Goal: Find specific page/section: Find specific page/section

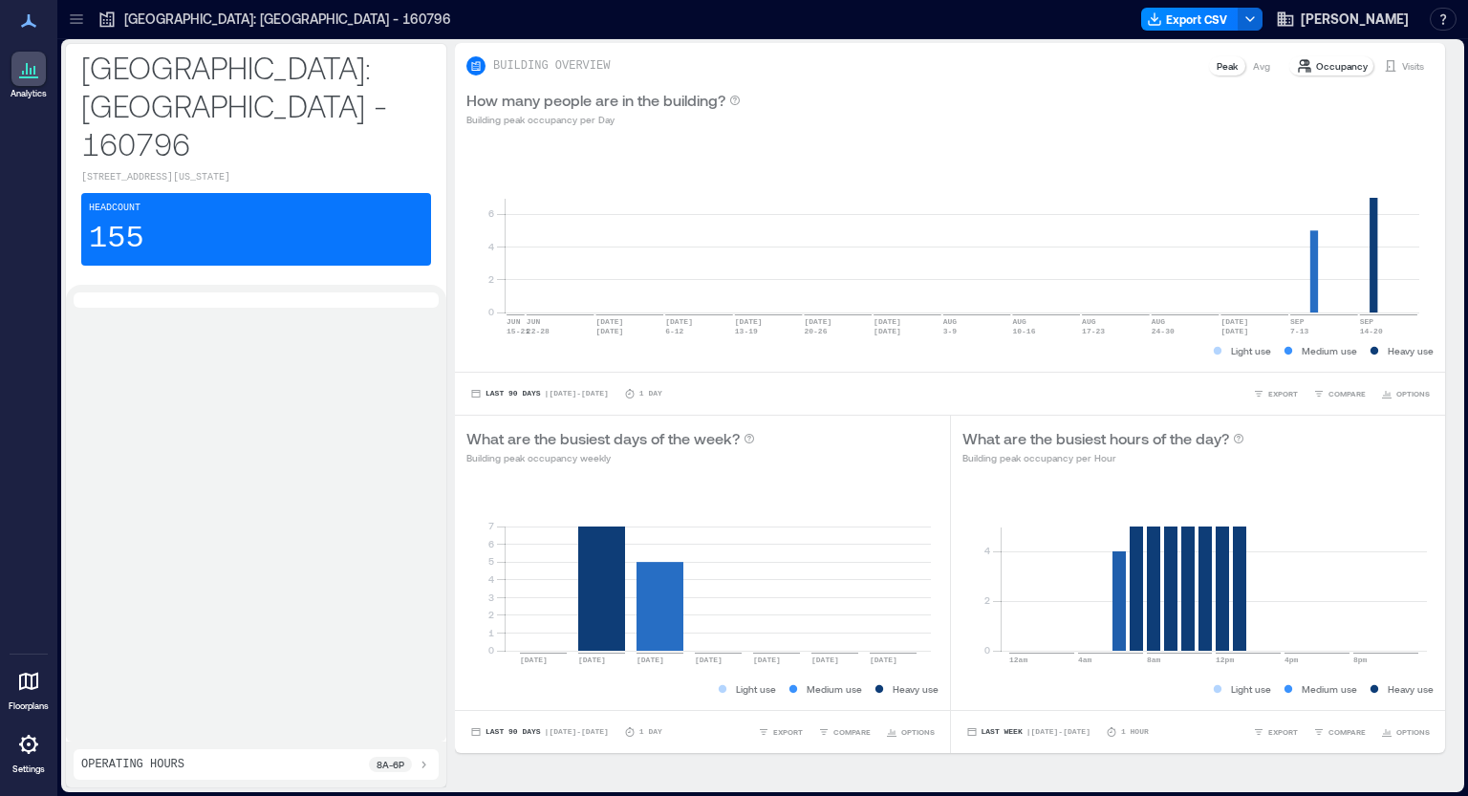
click at [30, 742] on icon at bounding box center [28, 744] width 23 height 23
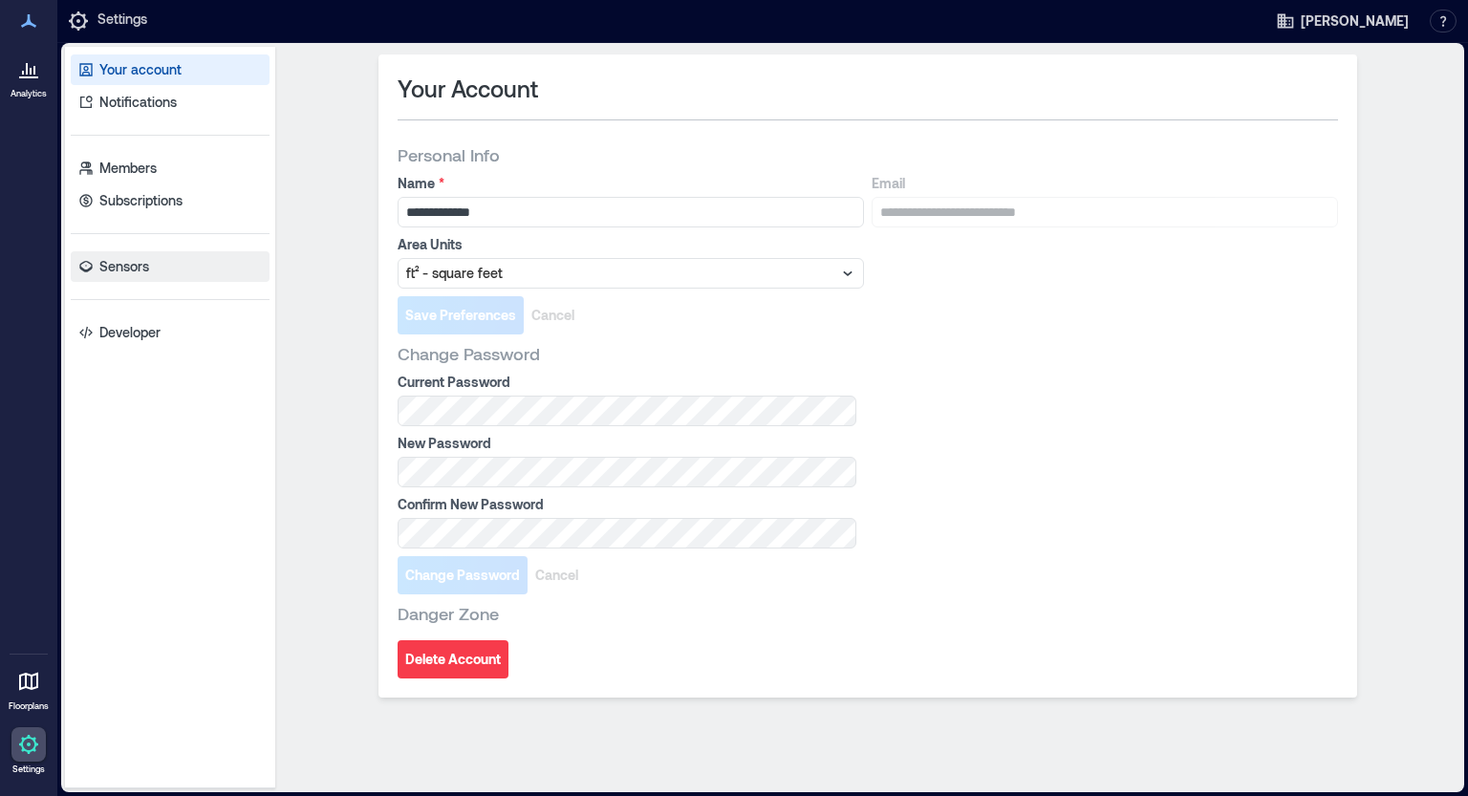
click at [148, 259] on p "Sensors" at bounding box center [124, 266] width 50 height 19
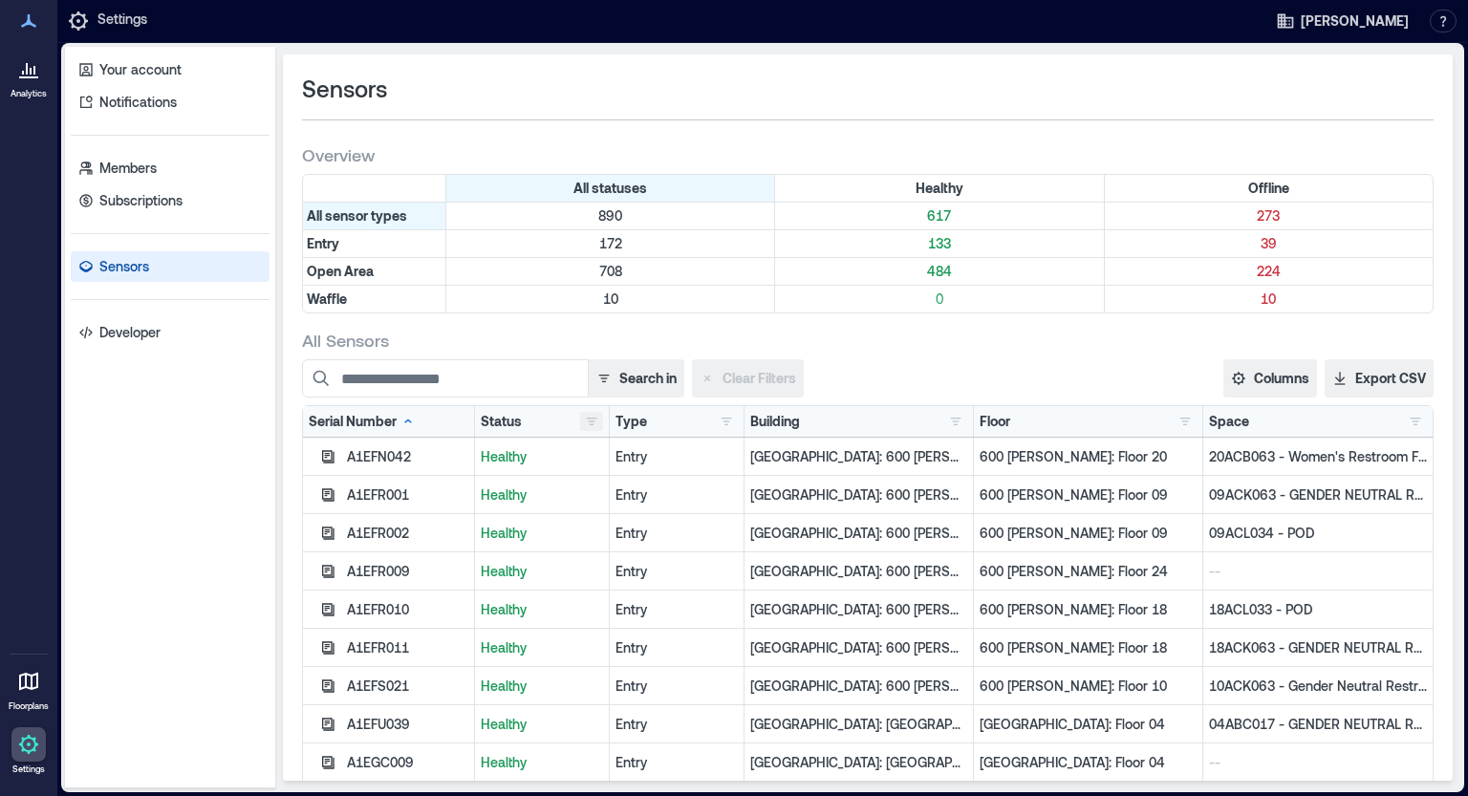
click at [580, 426] on button "button" at bounding box center [591, 421] width 23 height 19
click at [627, 486] on div "Offline 273" at bounding box center [644, 491] width 120 height 19
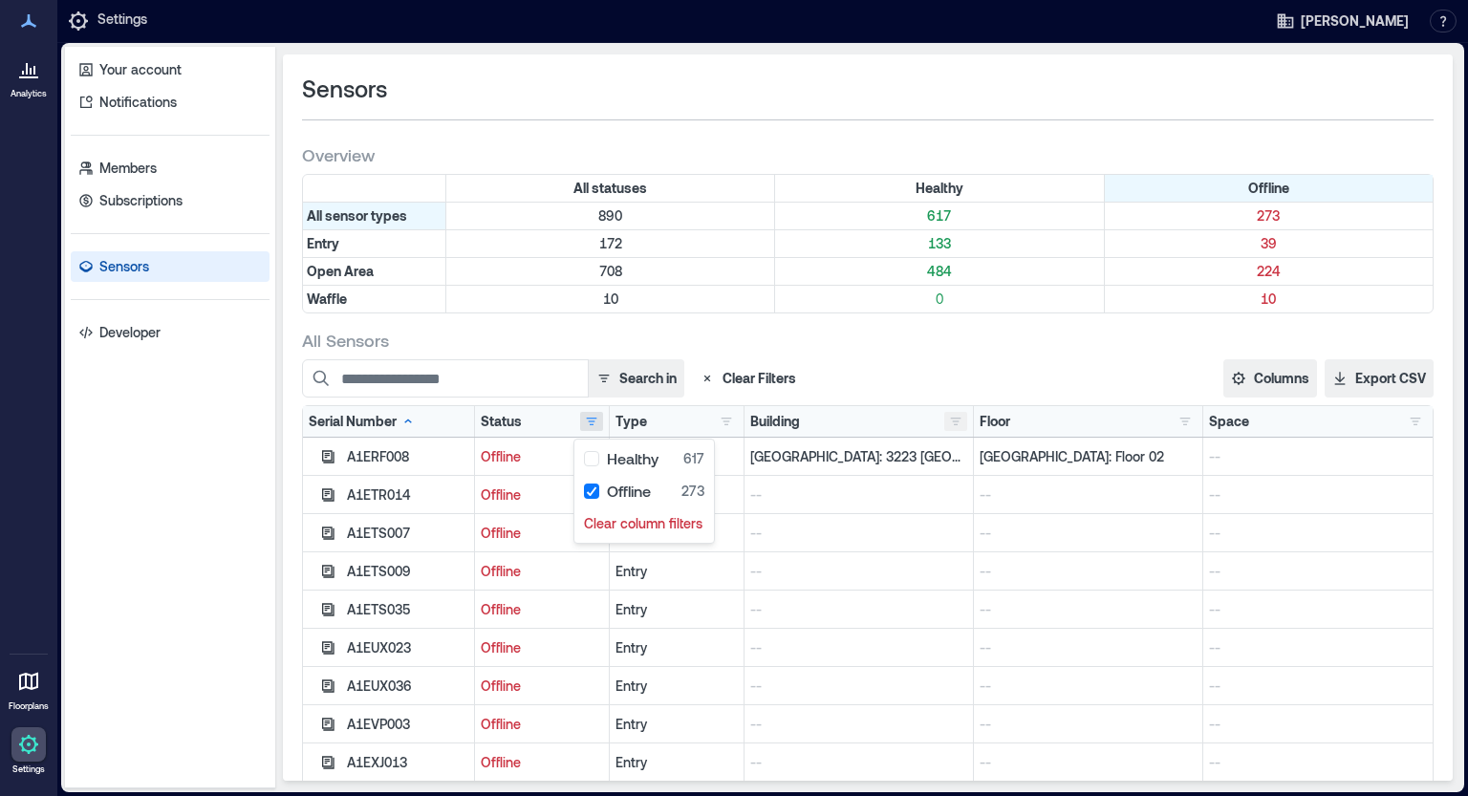
click at [944, 425] on button "button" at bounding box center [955, 421] width 23 height 19
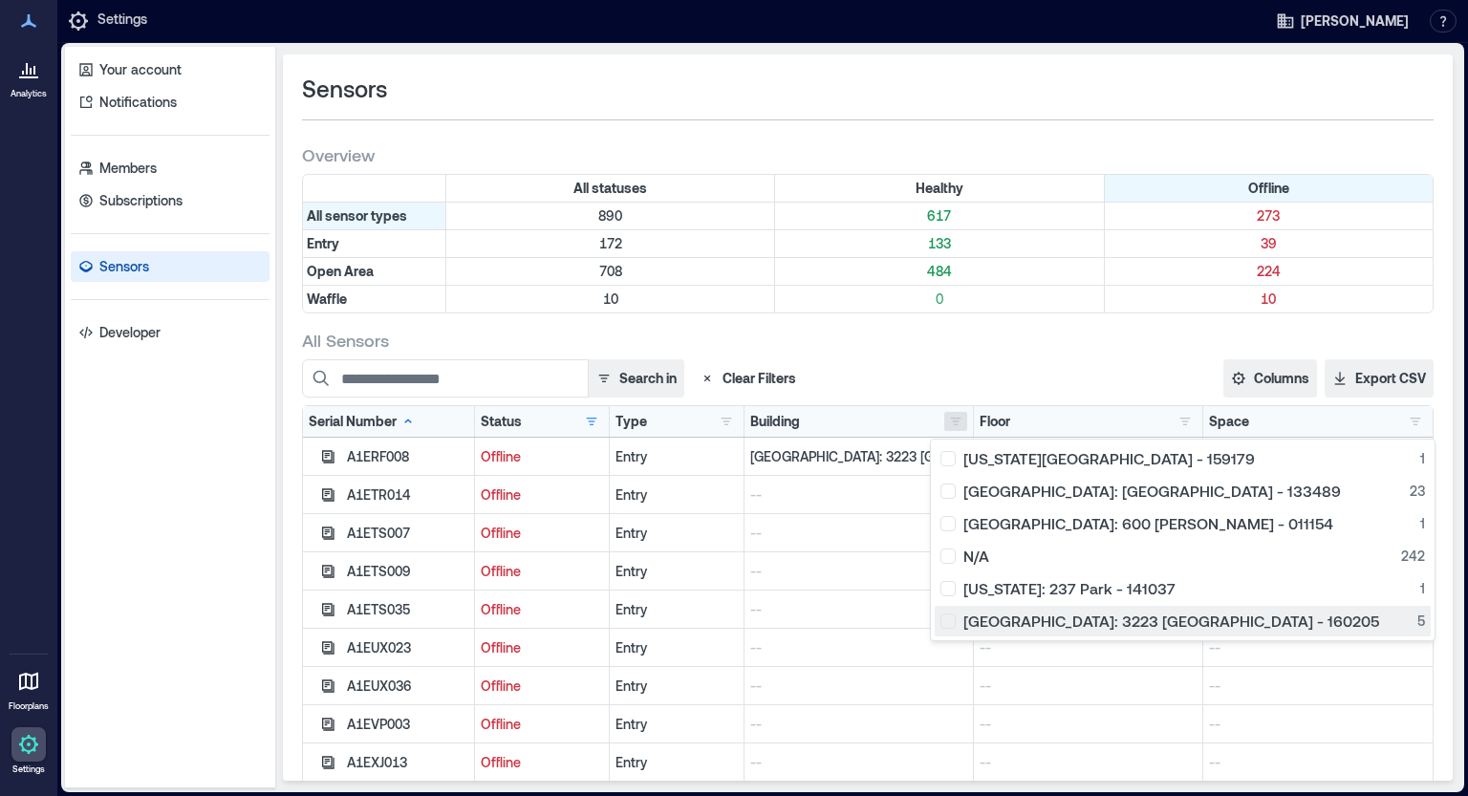
click at [957, 620] on div "[GEOGRAPHIC_DATA]: 3223 [GEOGRAPHIC_DATA] - 160205 5" at bounding box center [1182, 621] width 485 height 19
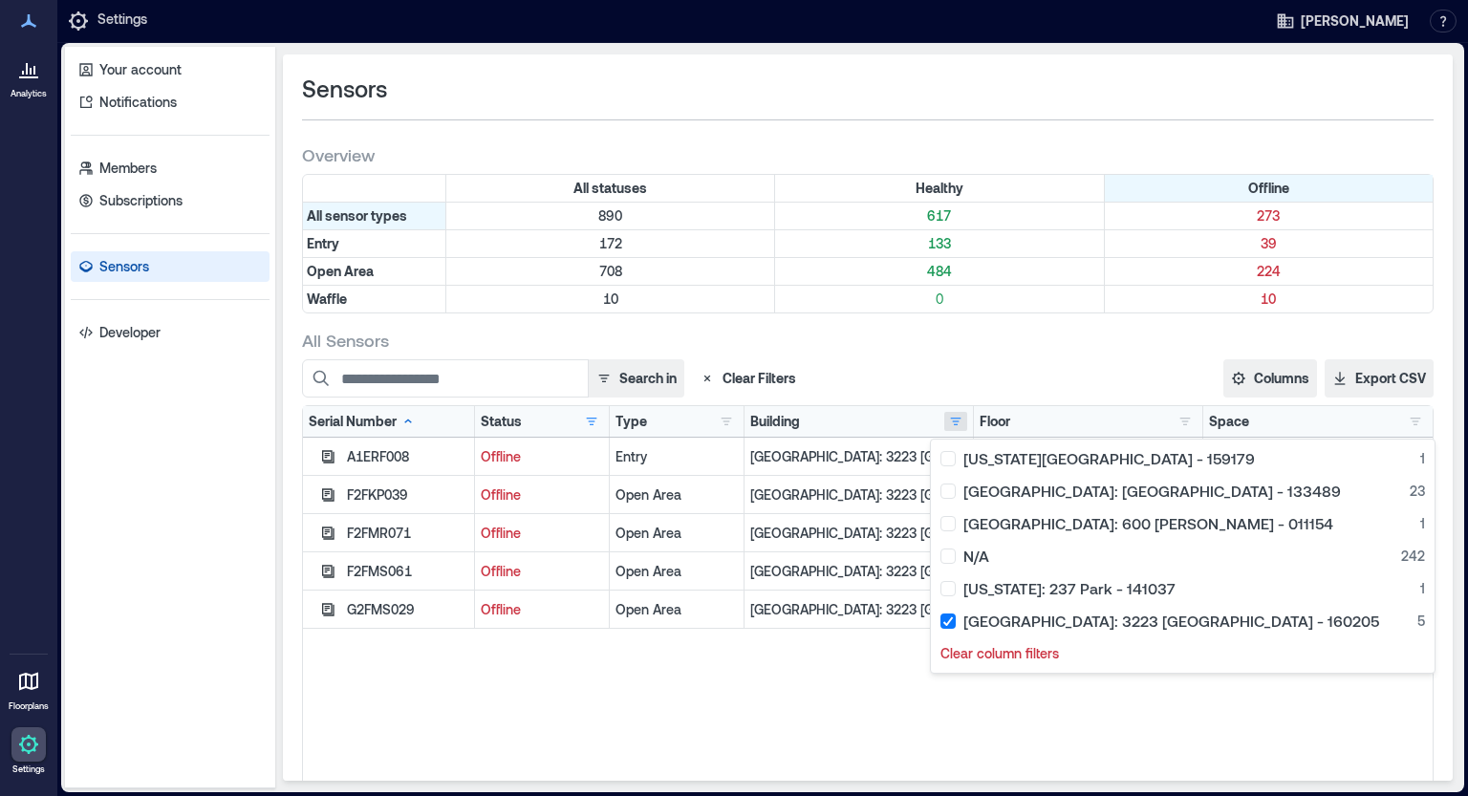
click at [606, 671] on div "A1ERF008 Offline Entry [GEOGRAPHIC_DATA]: 3223 [GEOGRAPHIC_DATA] - 160205 [GEOG…" at bounding box center [868, 677] width 1130 height 478
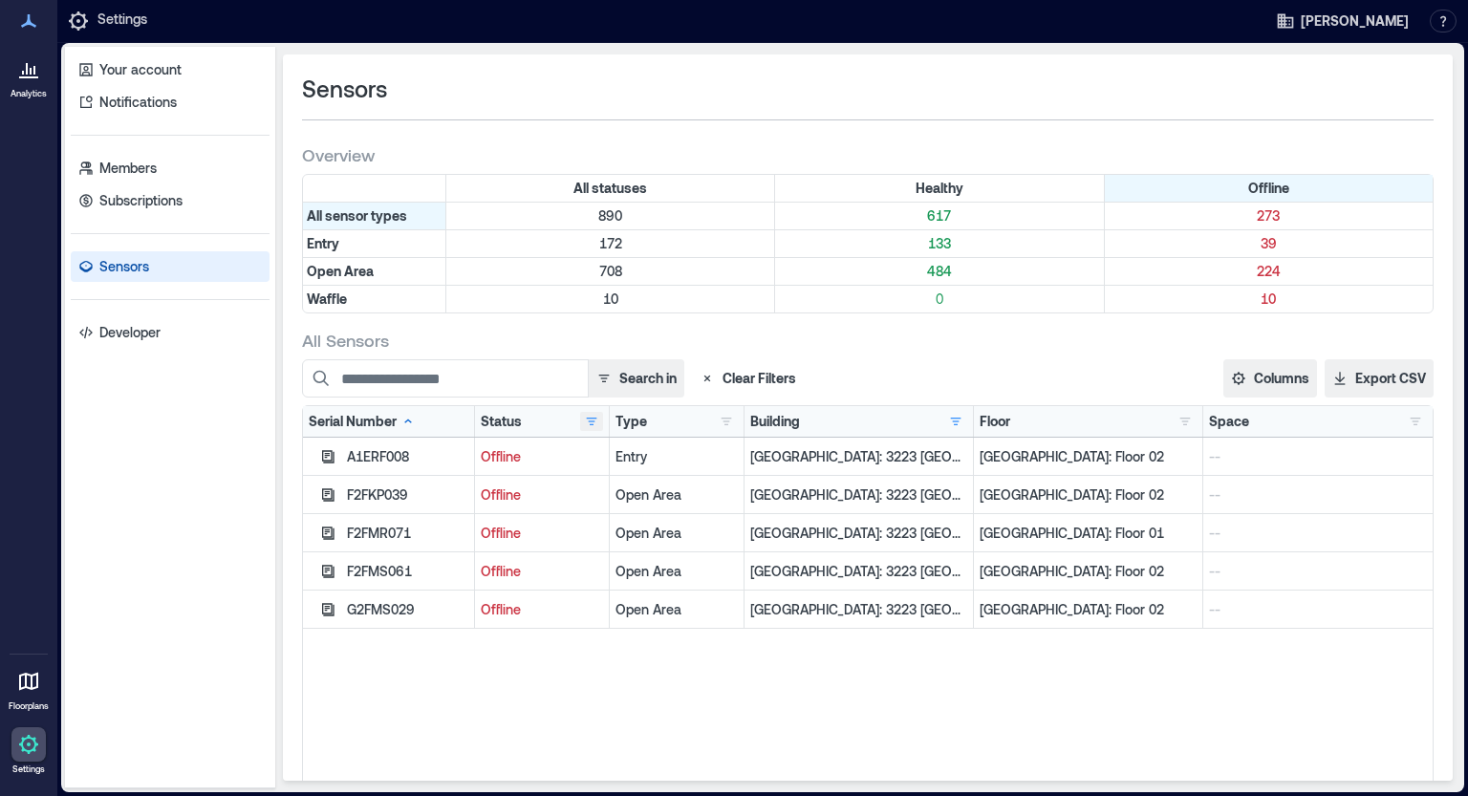
click at [586, 423] on button "button" at bounding box center [591, 421] width 23 height 19
click at [589, 496] on div "Offline 5" at bounding box center [644, 491] width 120 height 19
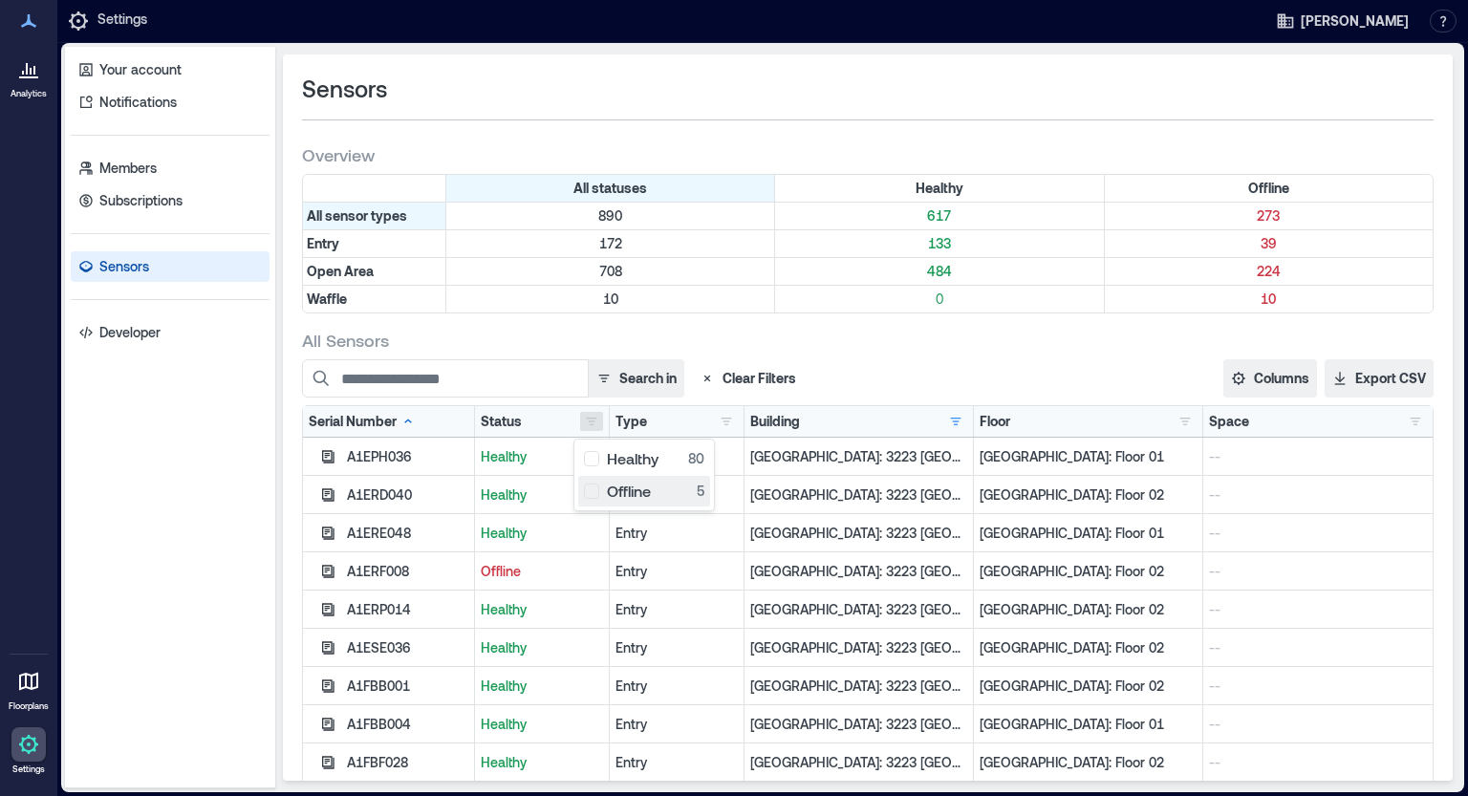
click at [589, 496] on div "Offline 5" at bounding box center [644, 491] width 120 height 19
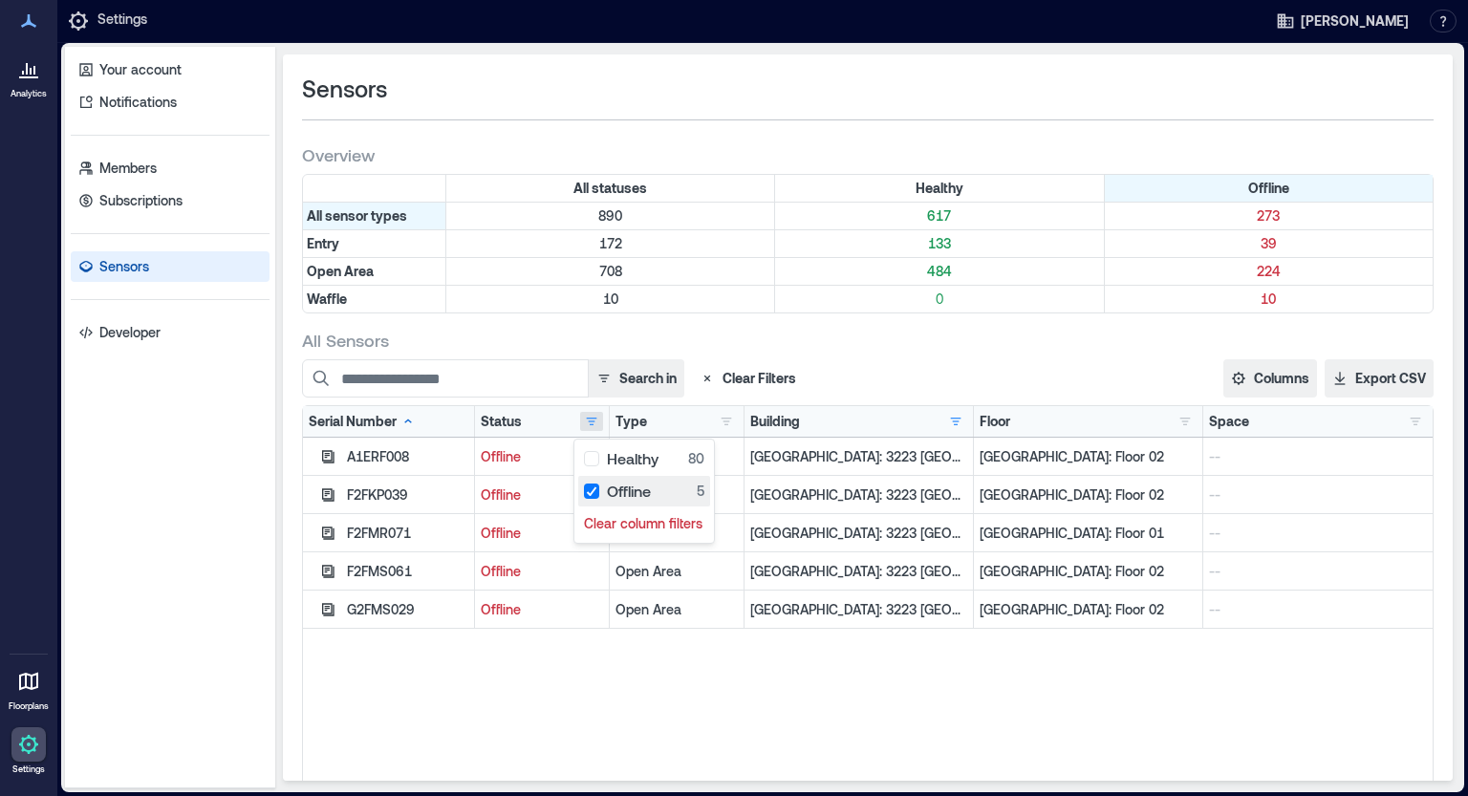
click at [595, 491] on div "Offline 5" at bounding box center [644, 491] width 120 height 19
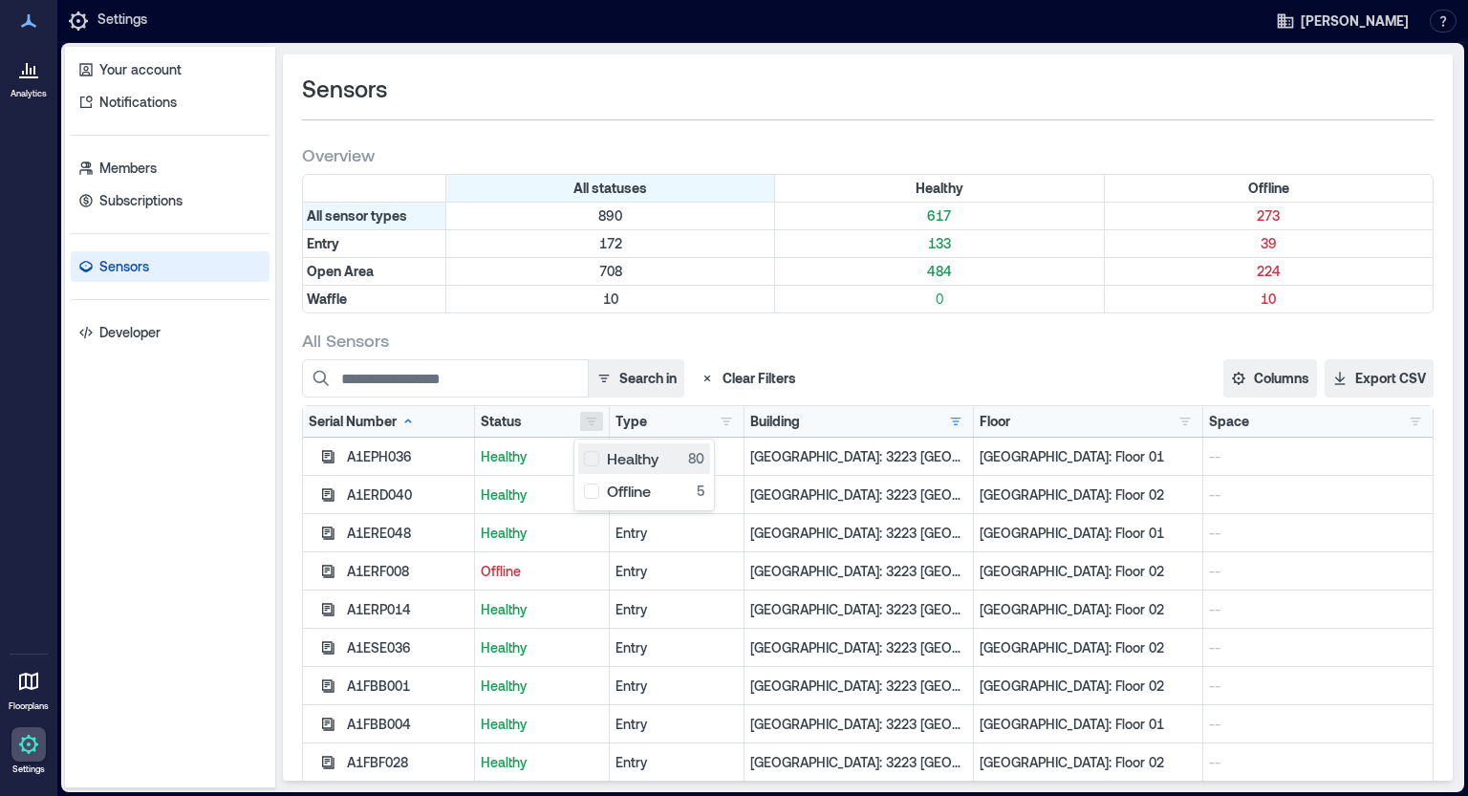
click at [596, 459] on div "Healthy 80" at bounding box center [644, 458] width 120 height 19
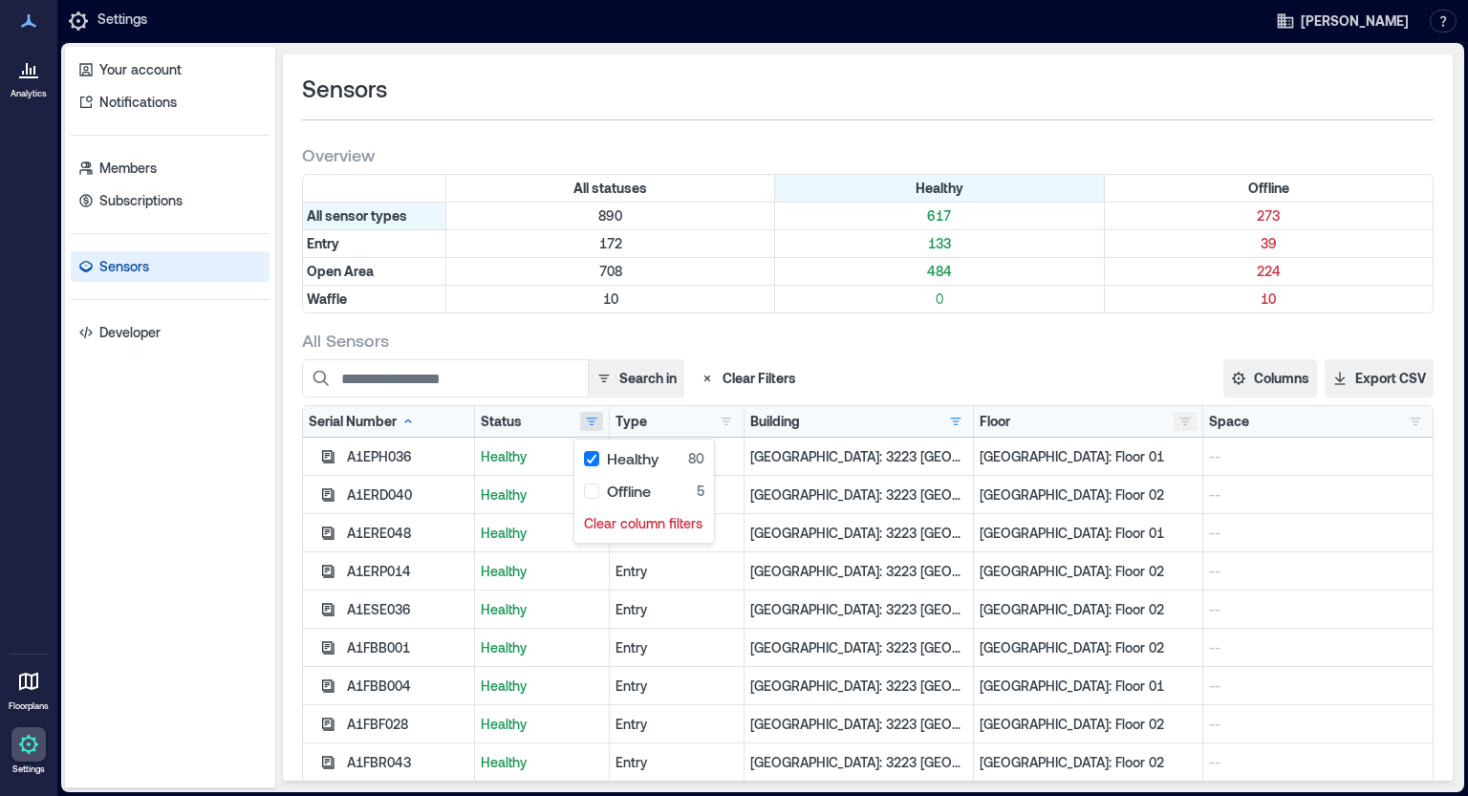
click at [1178, 423] on button "button" at bounding box center [1185, 421] width 23 height 19
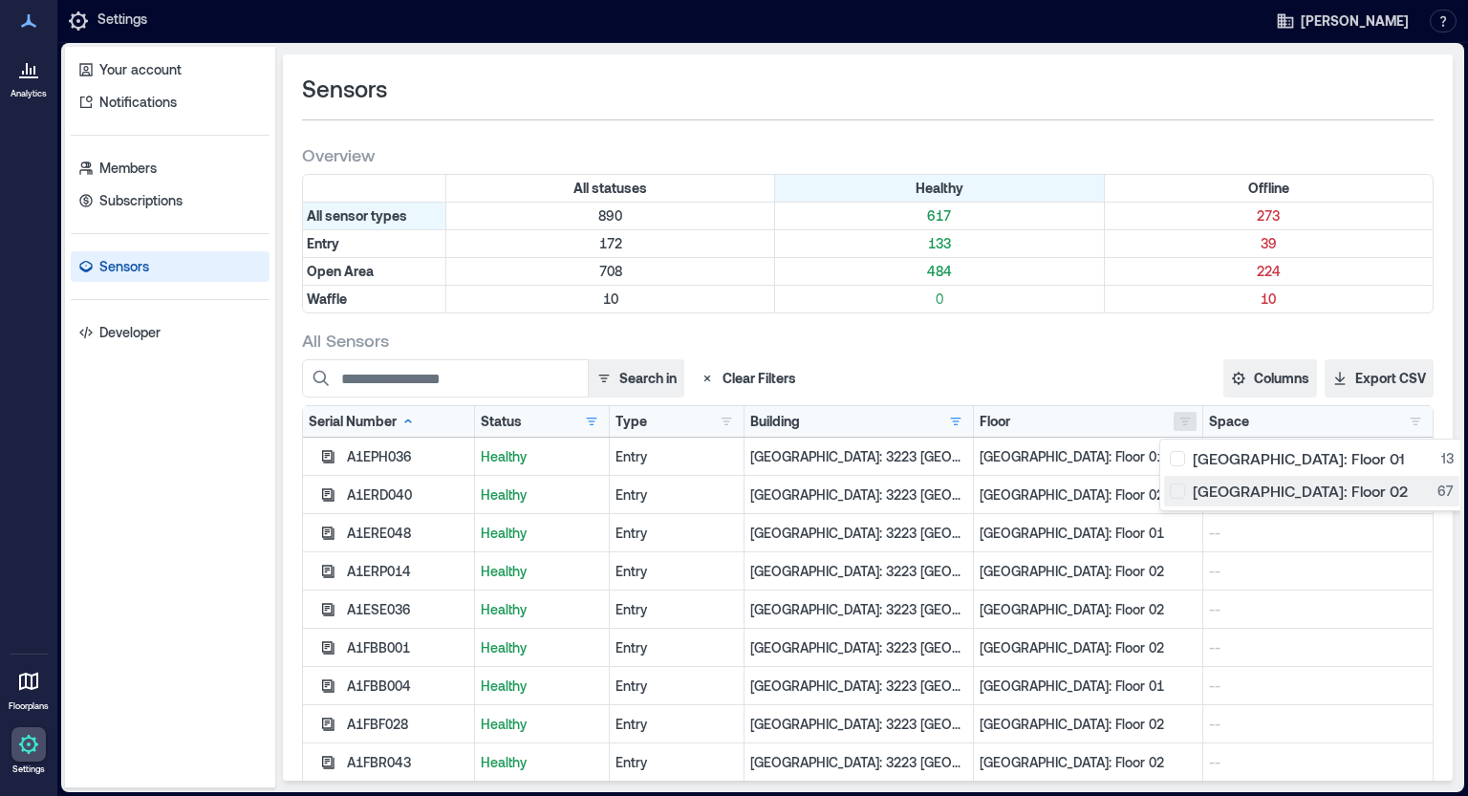
click at [1221, 489] on div "[GEOGRAPHIC_DATA]: Floor 02 67" at bounding box center [1312, 491] width 284 height 19
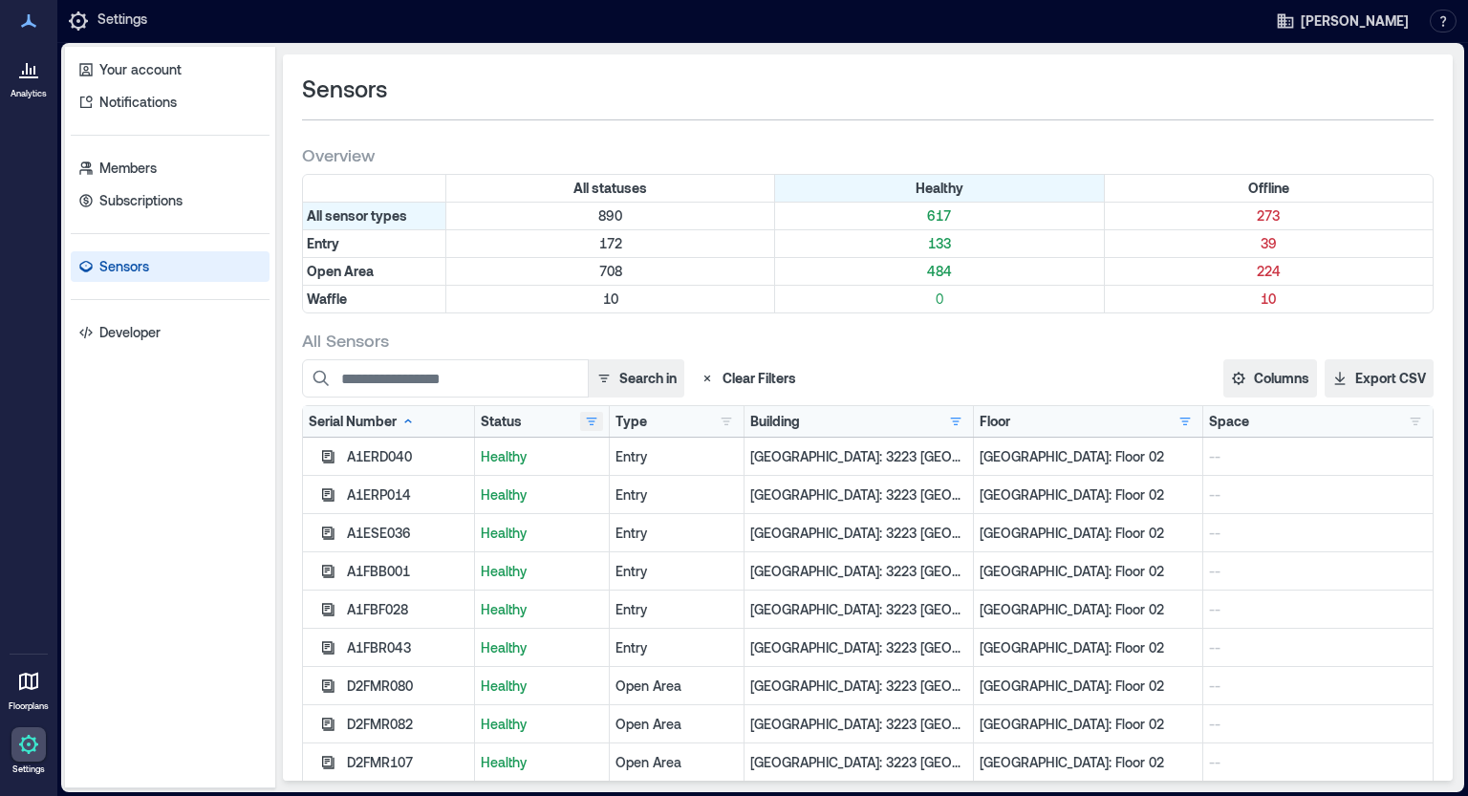
drag, startPoint x: 854, startPoint y: 531, endPoint x: 585, endPoint y: 424, distance: 290.0
click at [585, 424] on button "button" at bounding box center [591, 421] width 23 height 19
click at [593, 461] on div "Healthy 67" at bounding box center [644, 458] width 120 height 19
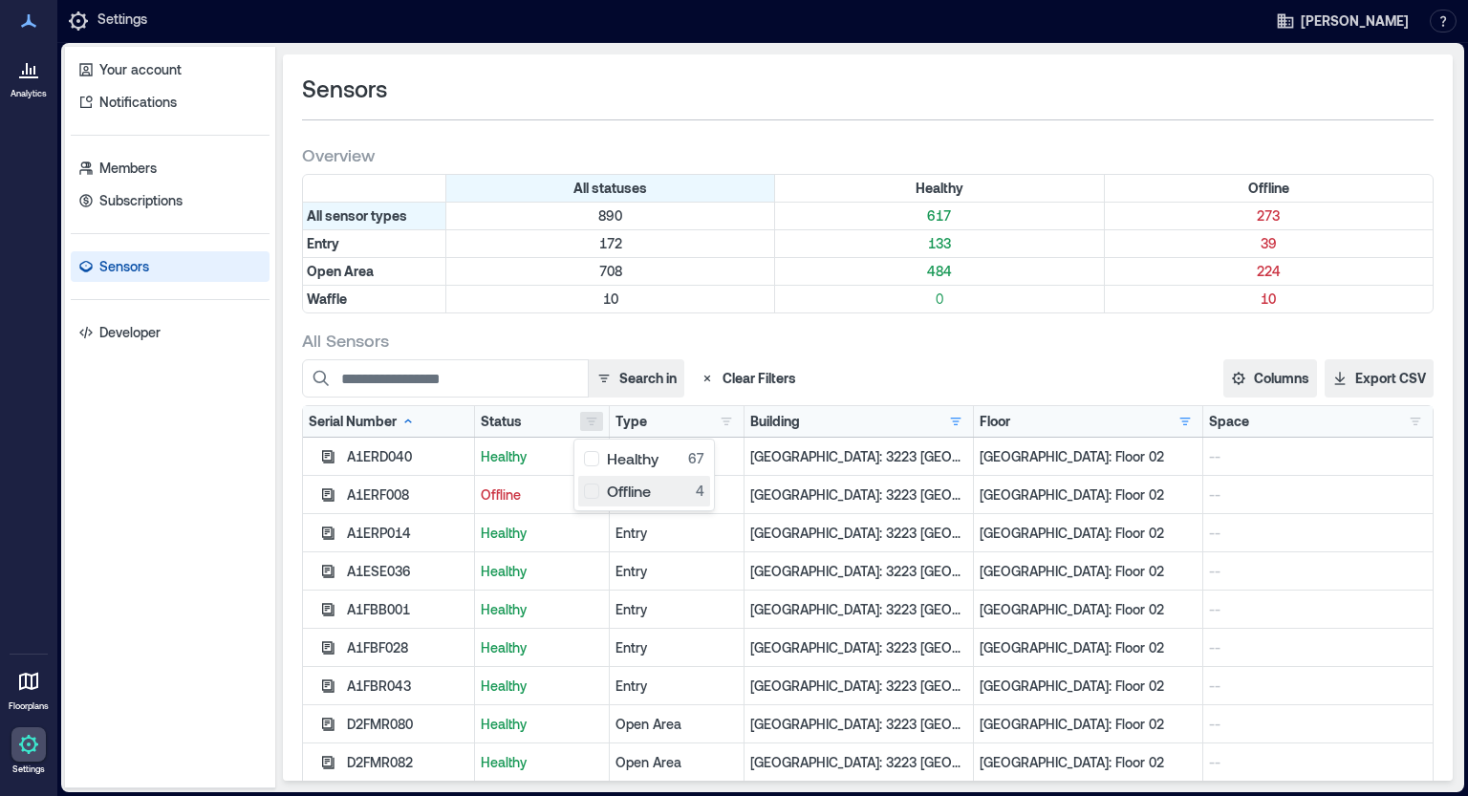
click at [587, 493] on div "Offline 4" at bounding box center [644, 491] width 120 height 19
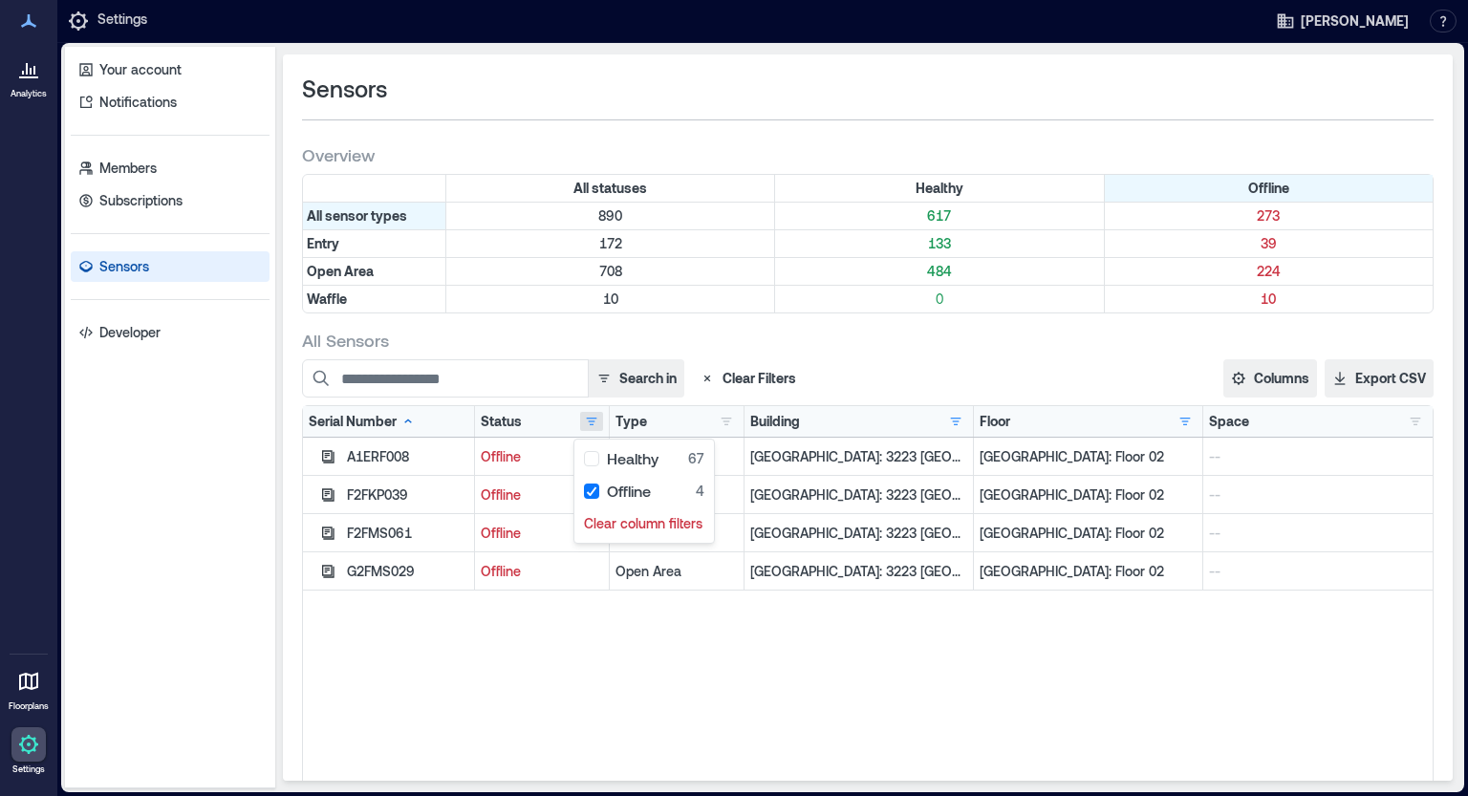
click at [926, 732] on div "A1ERF008 Offline Entry [GEOGRAPHIC_DATA]: 3223 [GEOGRAPHIC_DATA] - [GEOGRAPHIC_…" at bounding box center [868, 677] width 1130 height 478
click at [1179, 428] on button "button" at bounding box center [1185, 421] width 23 height 19
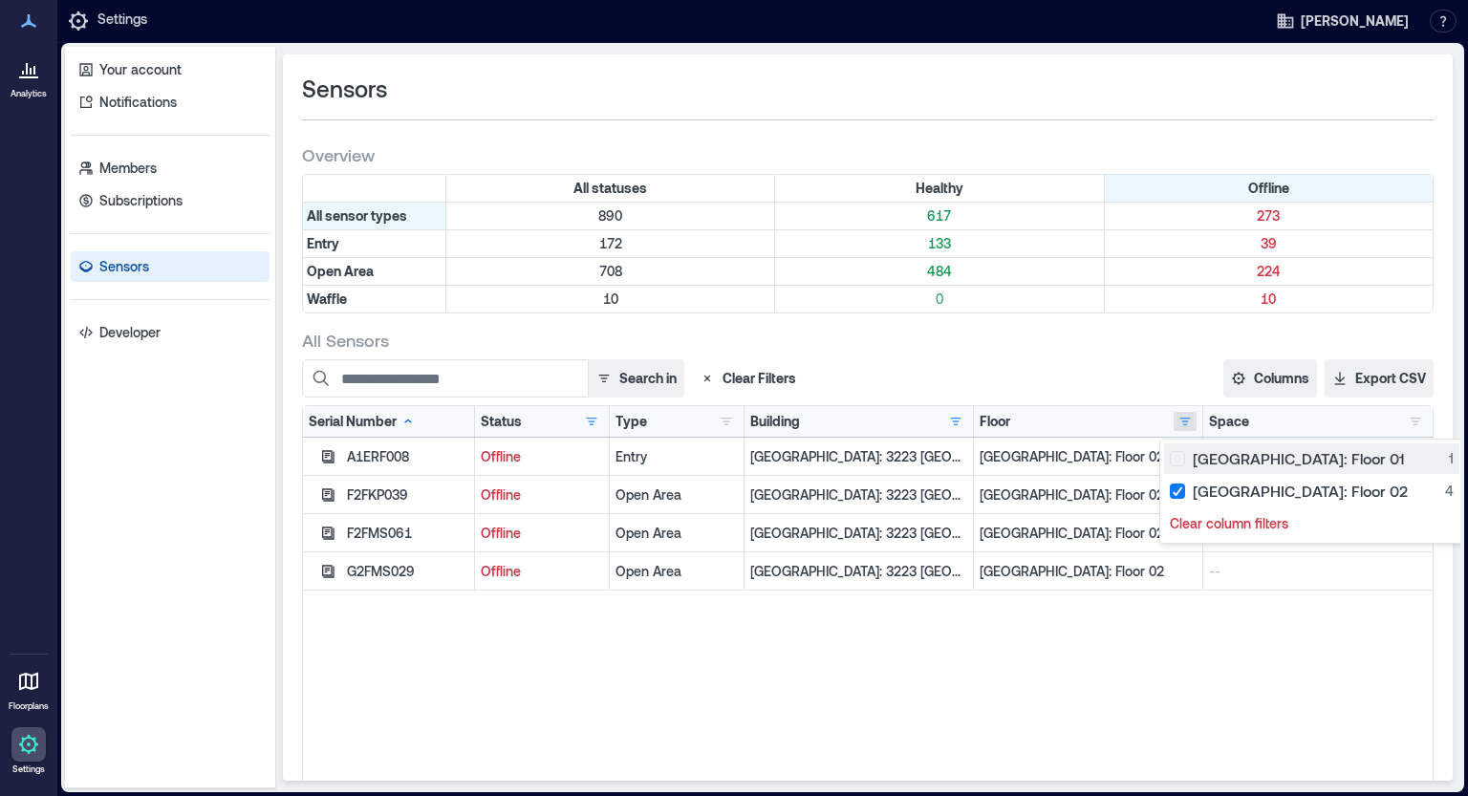
click at [1175, 461] on div "[GEOGRAPHIC_DATA]: Floor 01 1" at bounding box center [1312, 458] width 284 height 19
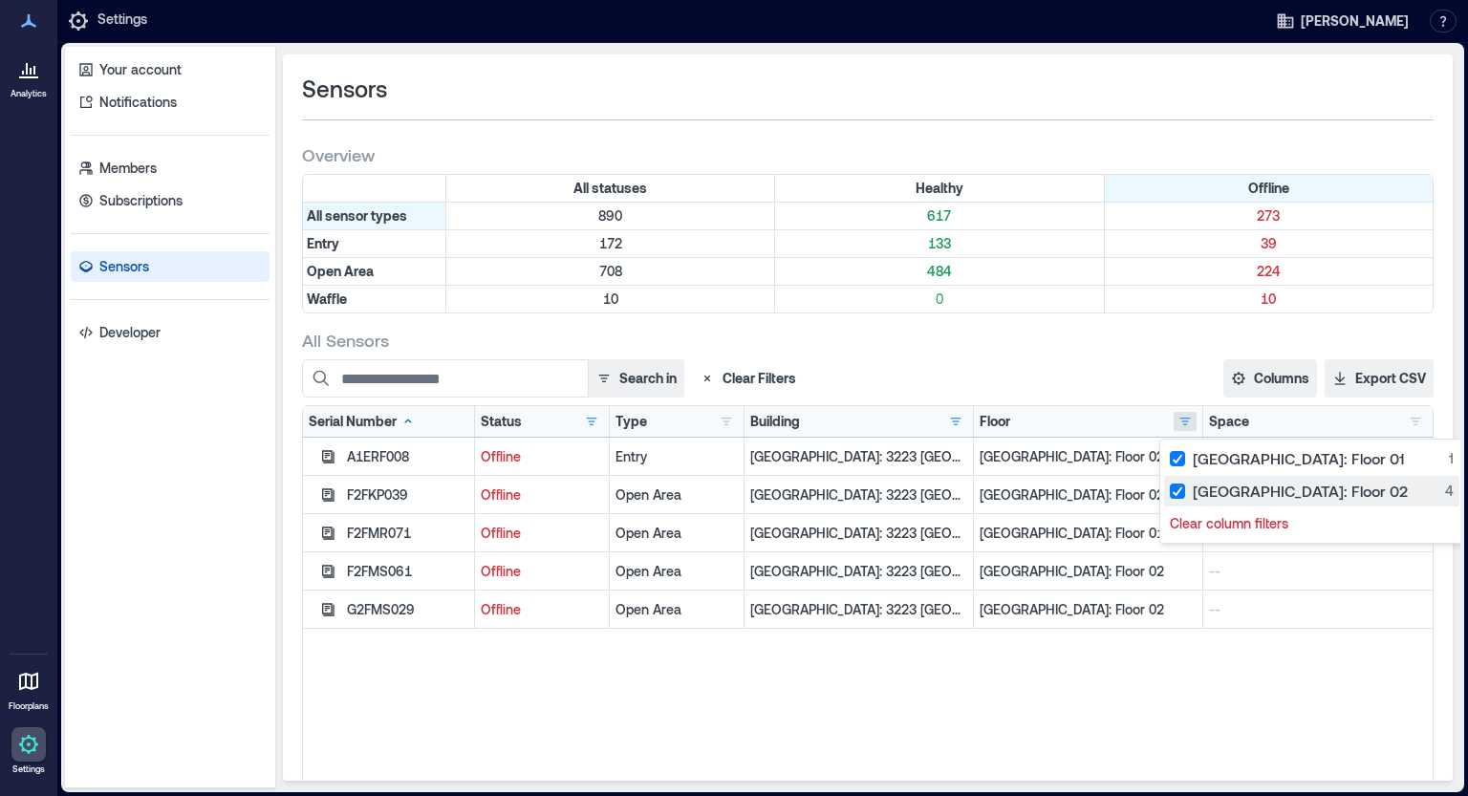
click at [1175, 488] on div "[GEOGRAPHIC_DATA]: Floor 02 4" at bounding box center [1312, 491] width 284 height 19
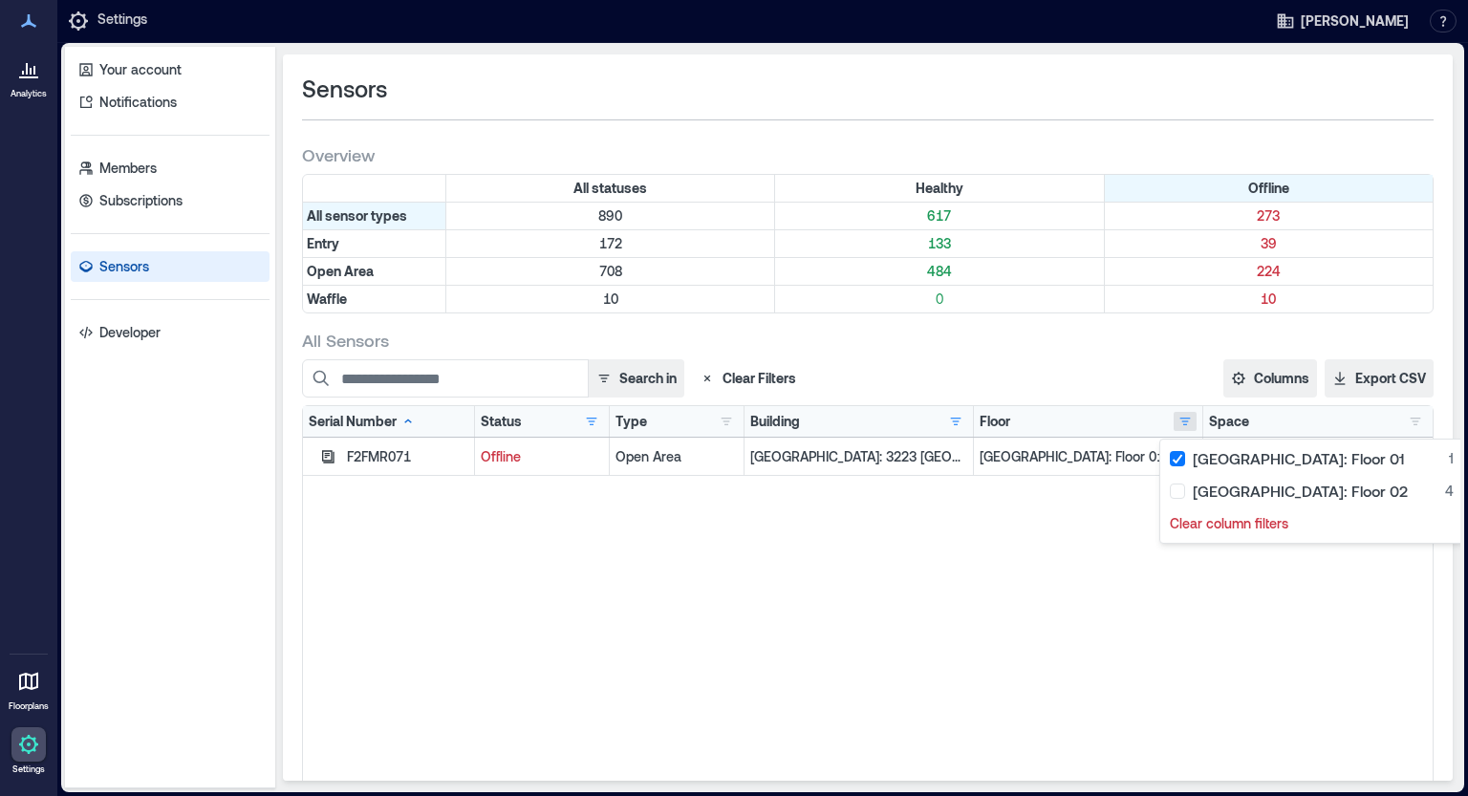
click at [712, 549] on div "F2FMR071 Offline Open Area [GEOGRAPHIC_DATA]: 3223 [GEOGRAPHIC_DATA] - 160205 […" at bounding box center [868, 677] width 1130 height 478
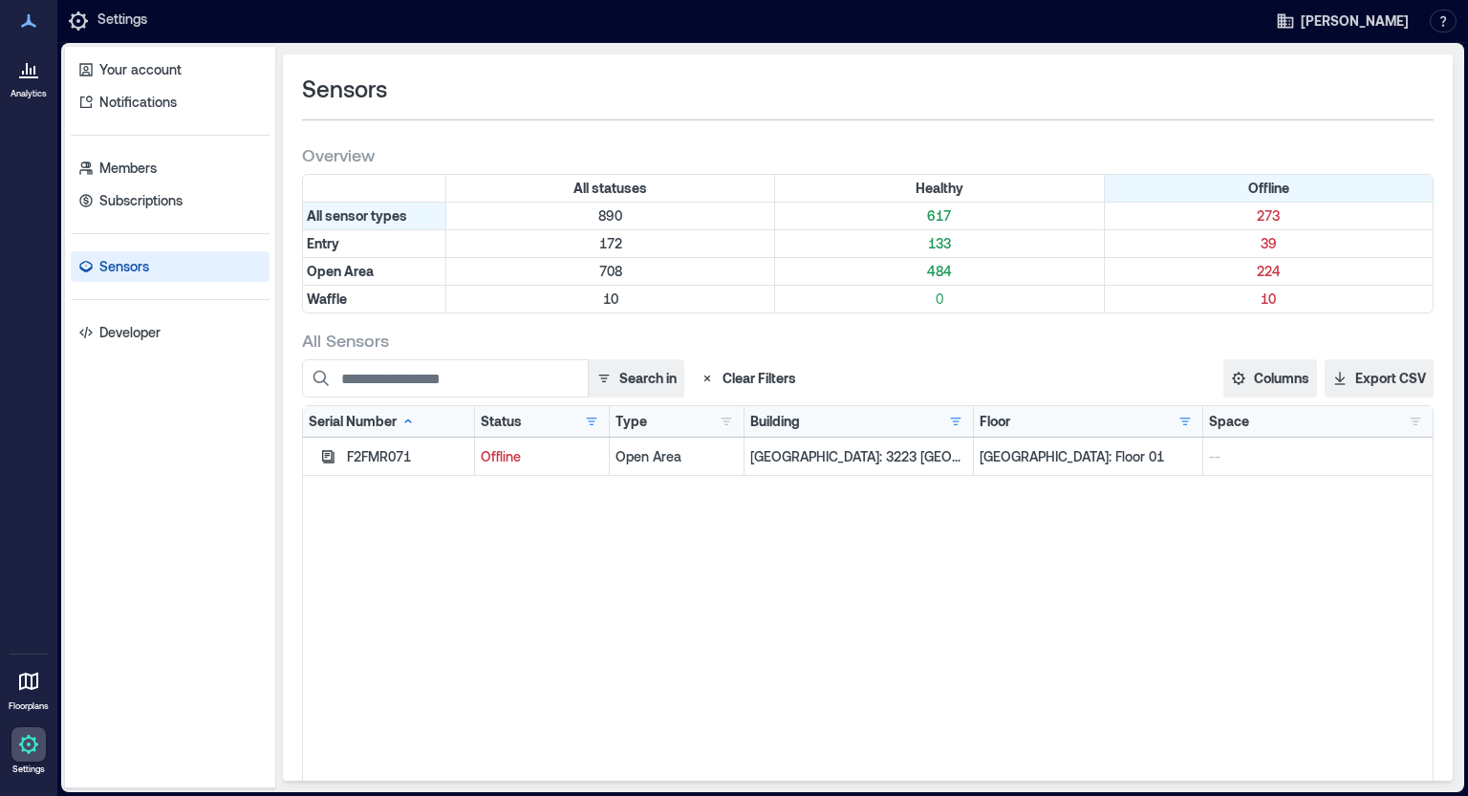
click at [124, 269] on p "Sensors" at bounding box center [124, 266] width 50 height 19
click at [183, 267] on link "Sensors" at bounding box center [170, 266] width 199 height 31
click at [944, 420] on button "button" at bounding box center [955, 421] width 23 height 19
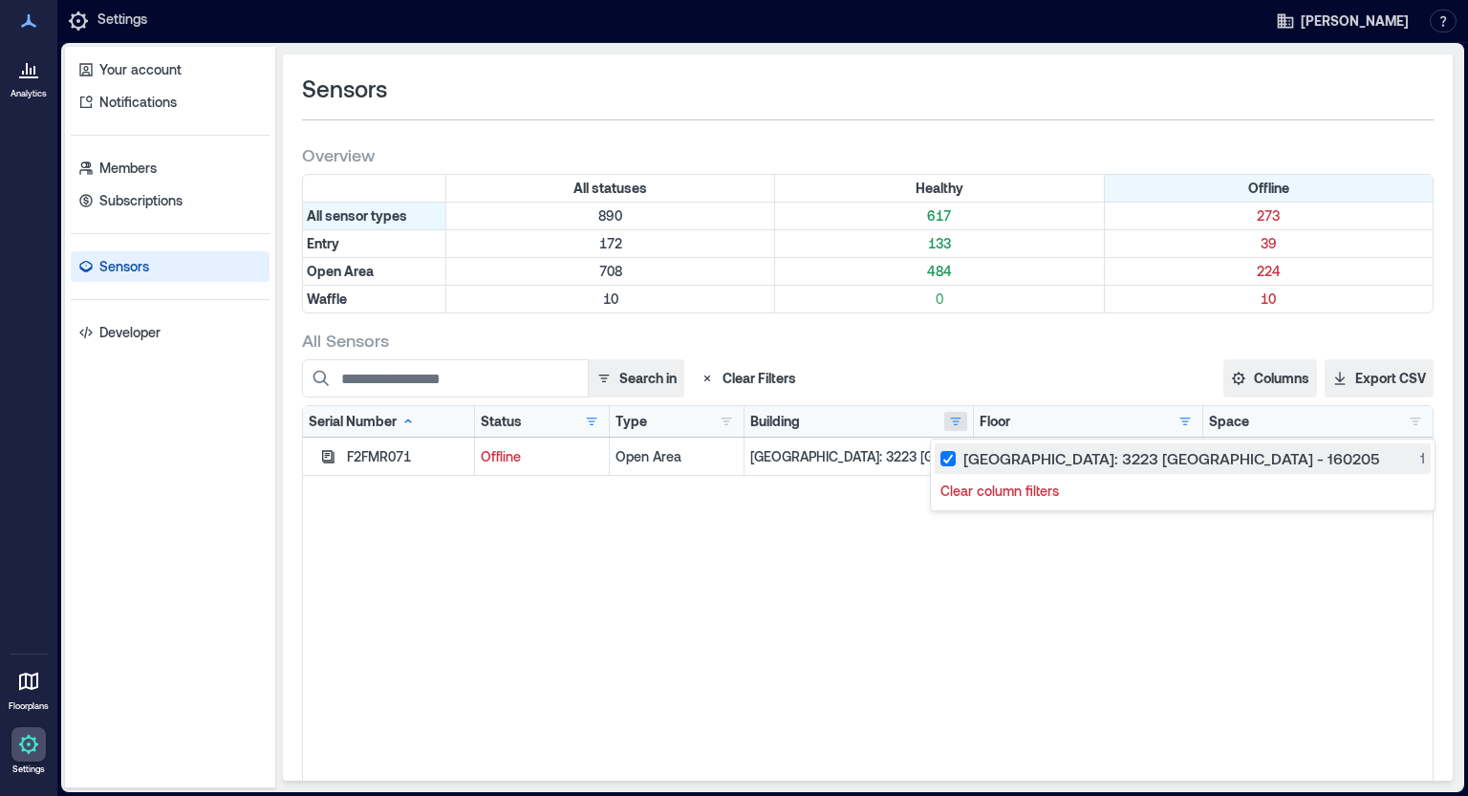
click at [1113, 453] on div "[GEOGRAPHIC_DATA]: 3223 [GEOGRAPHIC_DATA] - 160205 1" at bounding box center [1182, 458] width 485 height 19
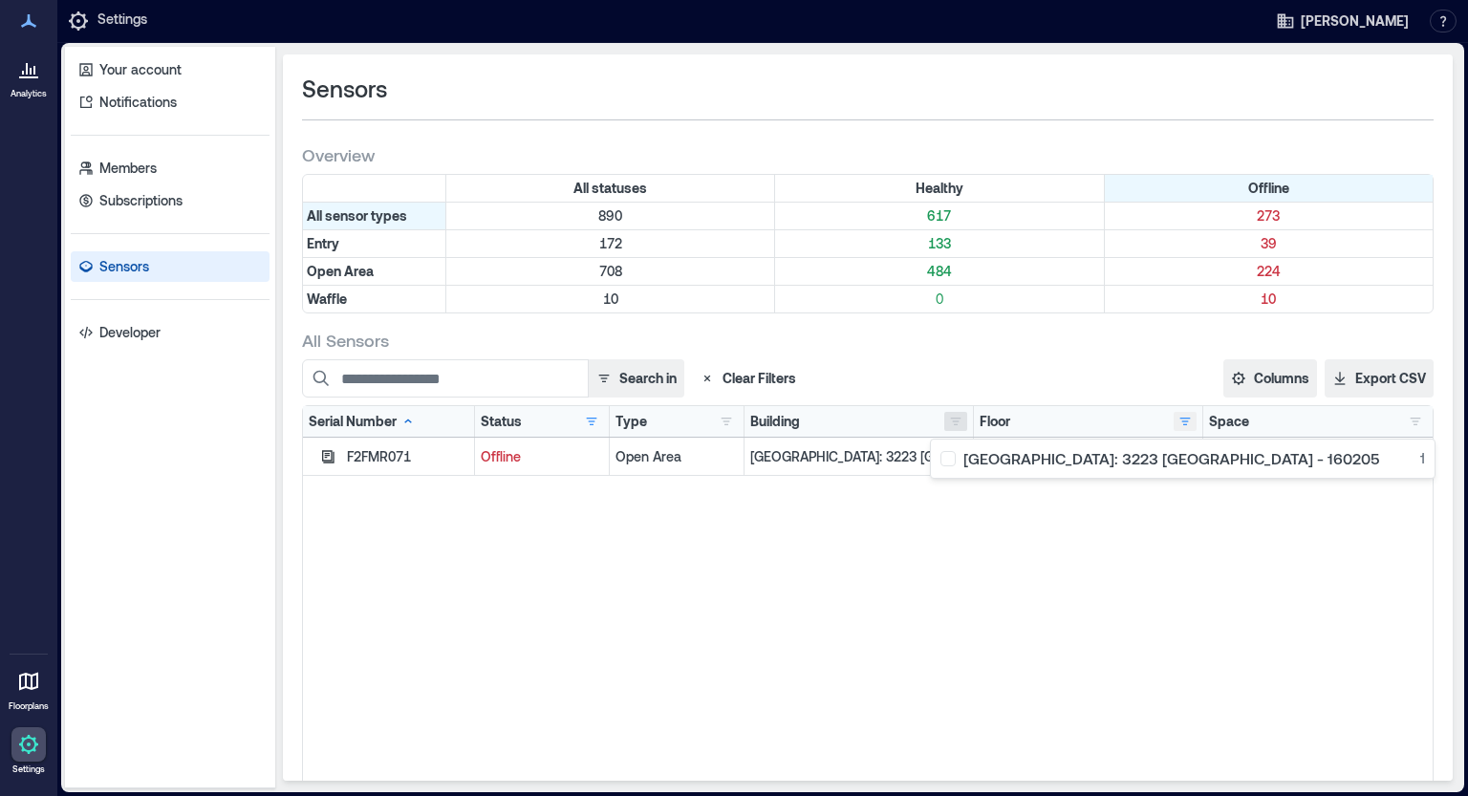
click at [1174, 424] on button "button" at bounding box center [1185, 421] width 23 height 19
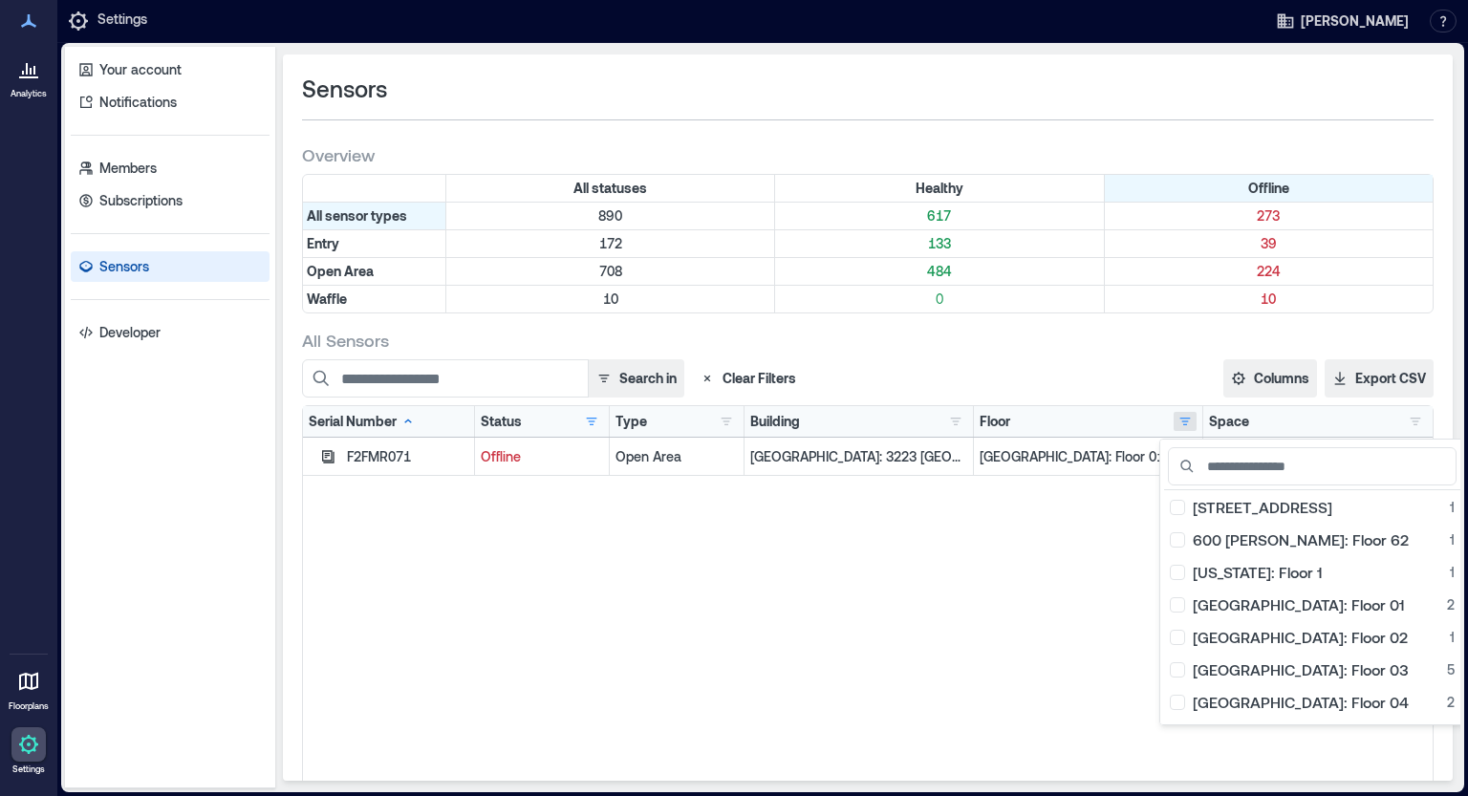
click at [1035, 412] on div "[GEOGRAPHIC_DATA][STREET_ADDRESS]: Floor 12 1 600 [PERSON_NAME]: Floor 62 1 [US…" at bounding box center [1088, 421] width 217 height 19
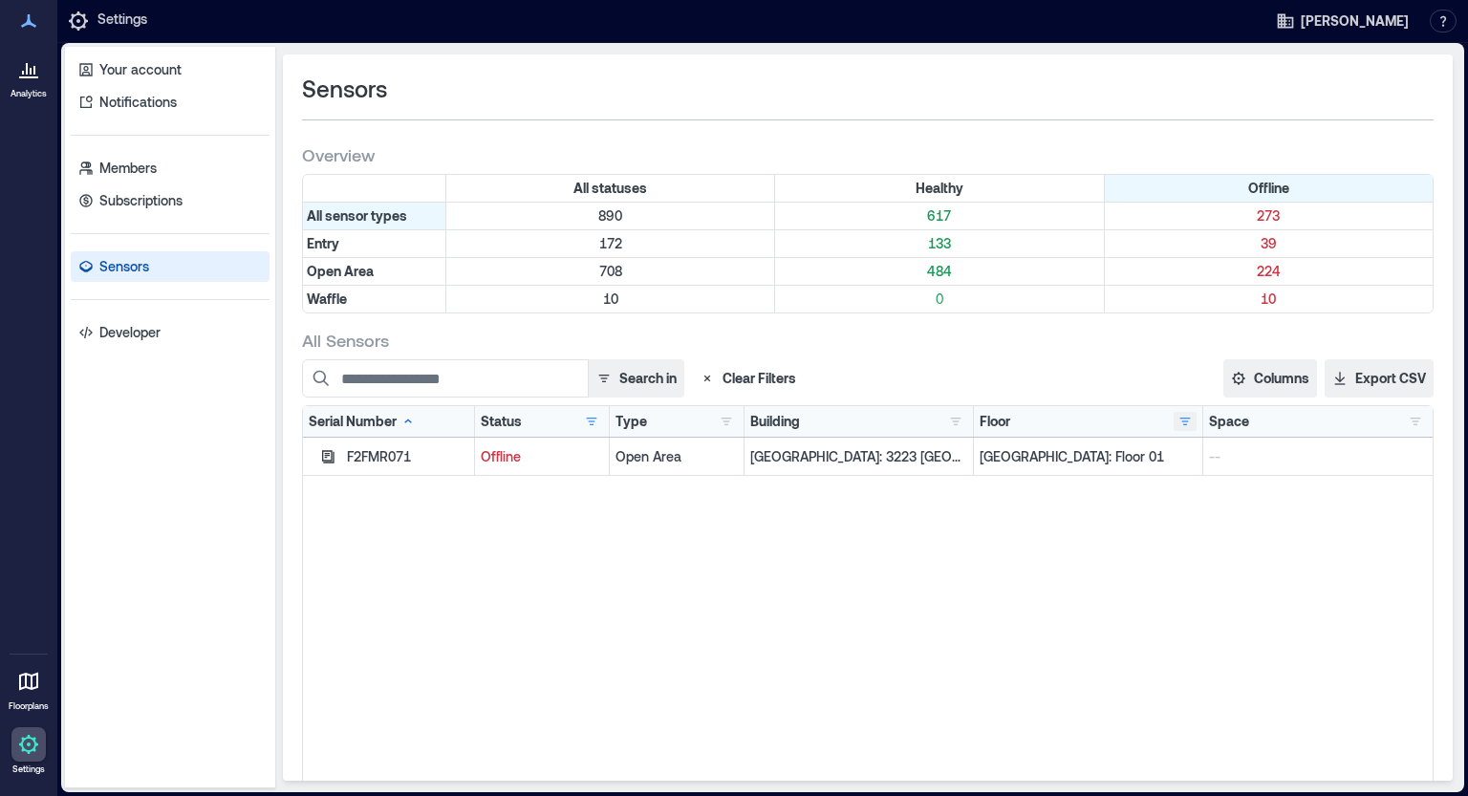
click at [1174, 423] on button "button" at bounding box center [1185, 421] width 23 height 19
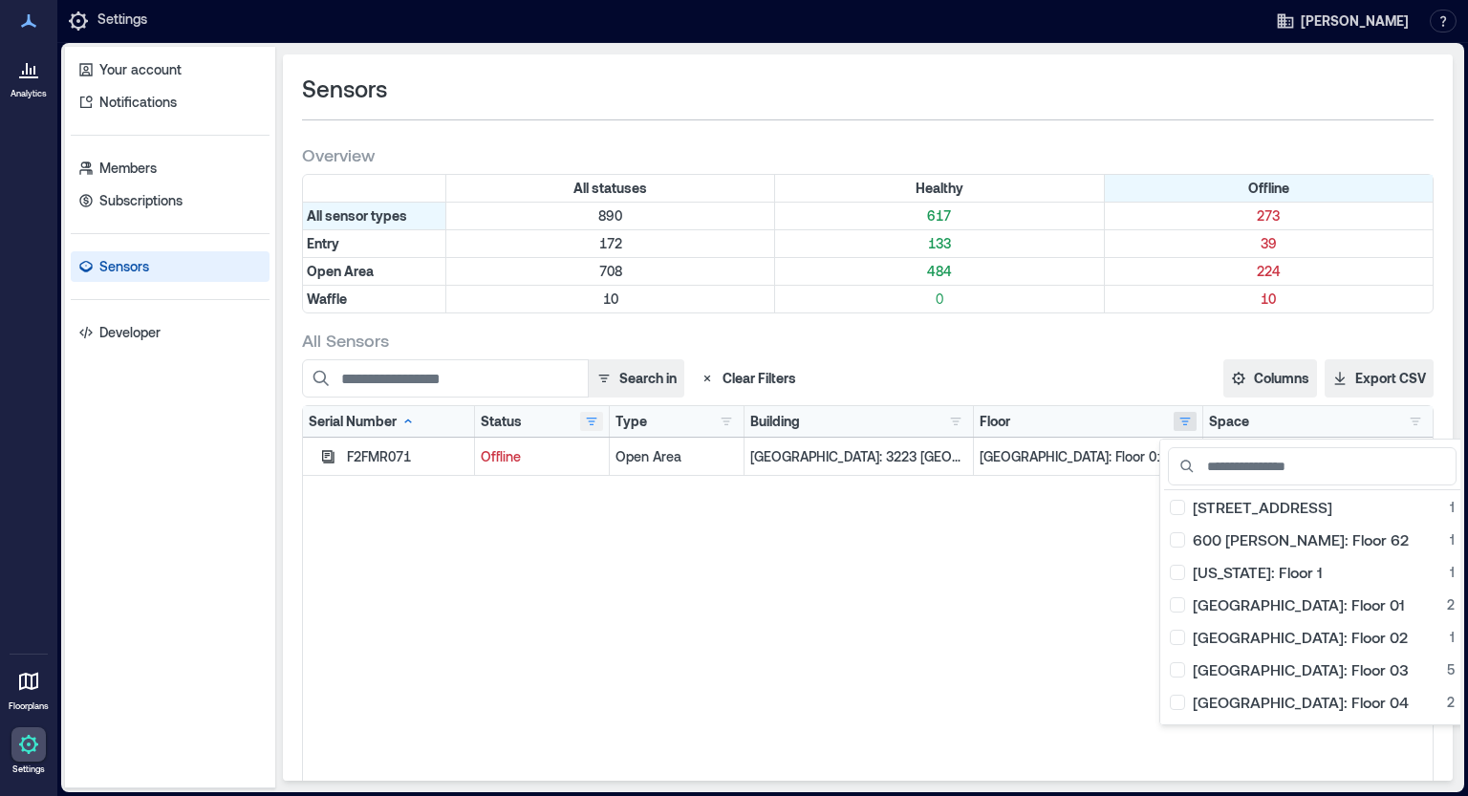
click at [581, 421] on button "button" at bounding box center [591, 421] width 23 height 19
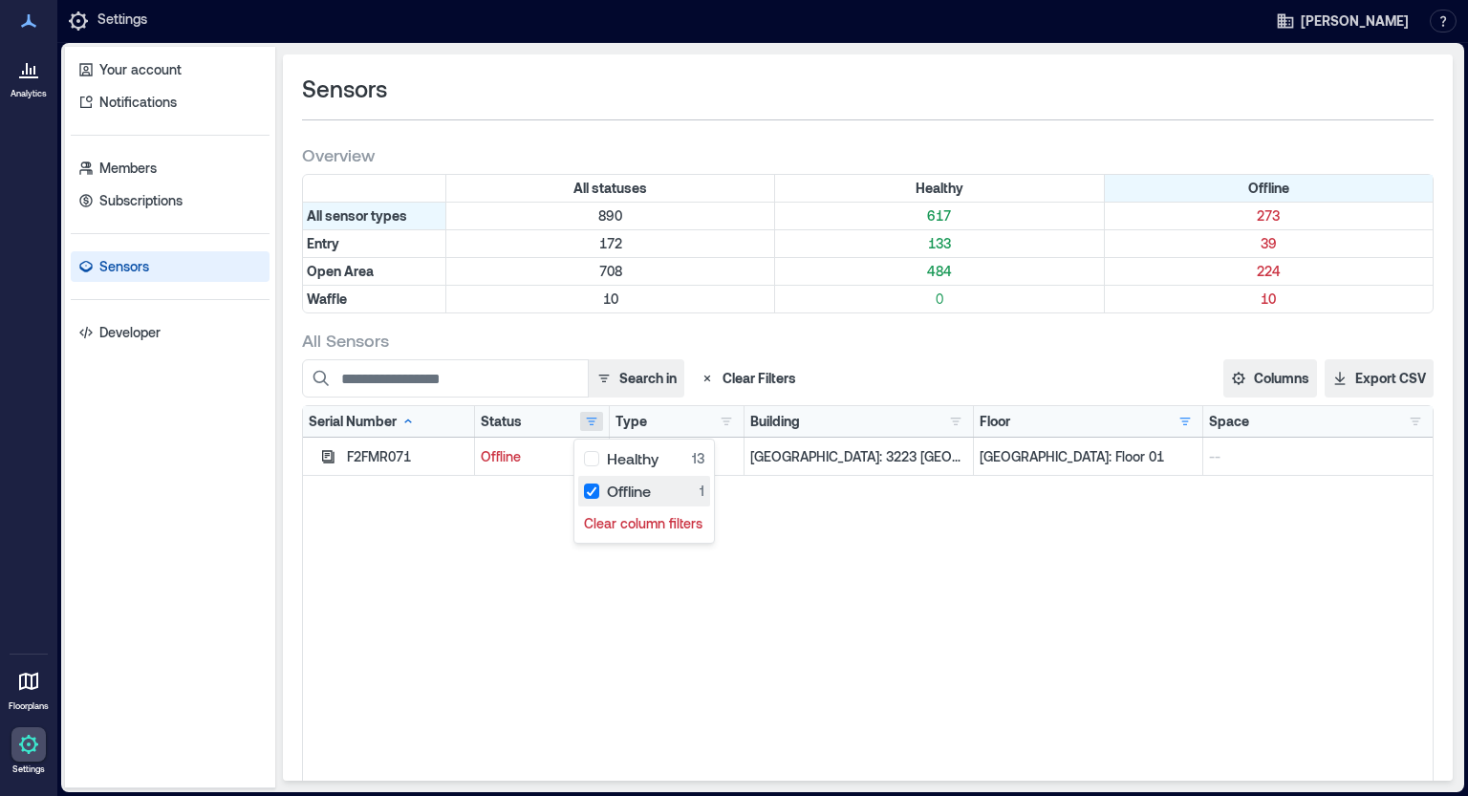
click at [592, 490] on div "Offline 1" at bounding box center [644, 491] width 120 height 19
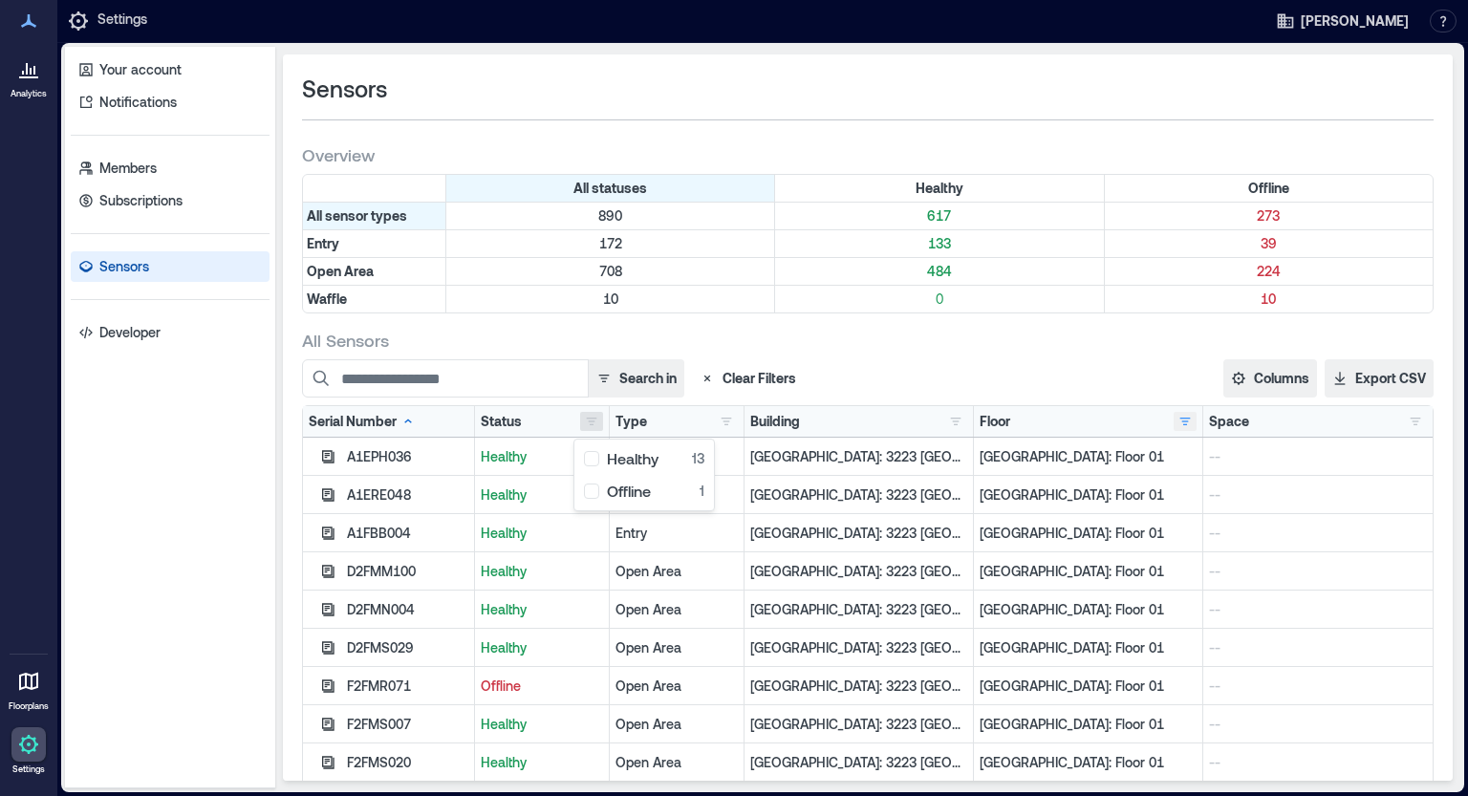
click at [1174, 427] on button "button" at bounding box center [1185, 421] width 23 height 19
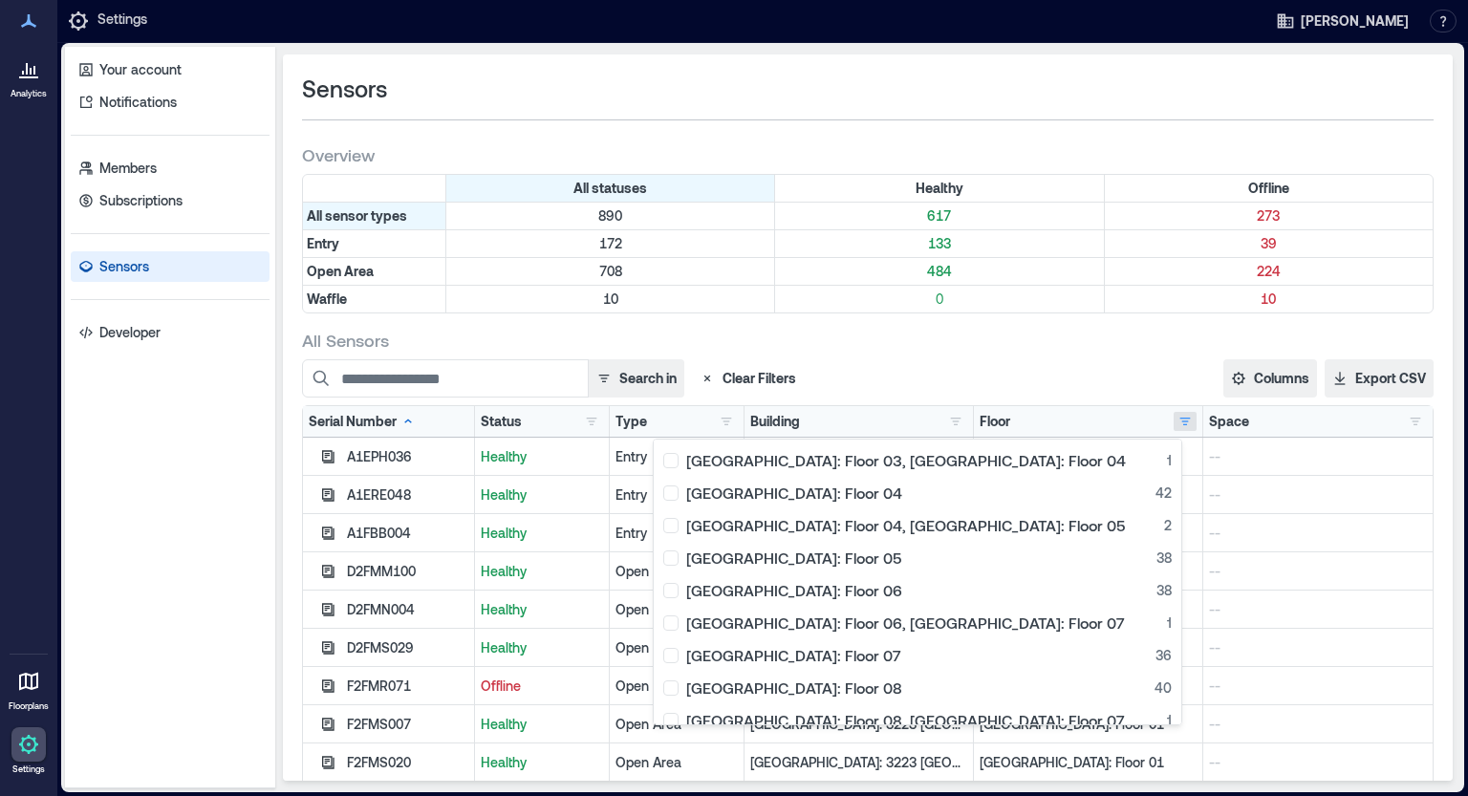
scroll to position [470, 0]
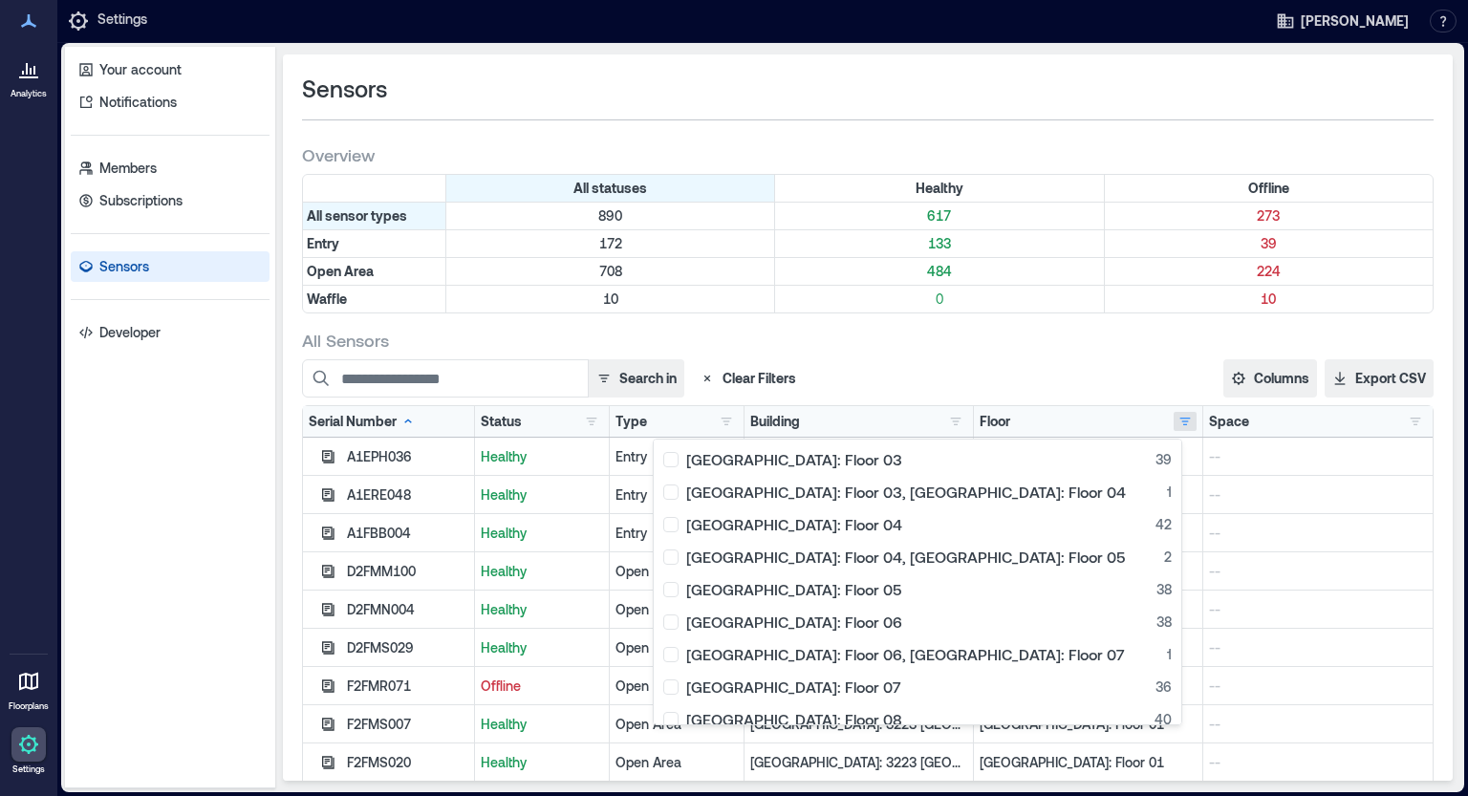
click at [777, 427] on div "Building" at bounding box center [775, 421] width 50 height 19
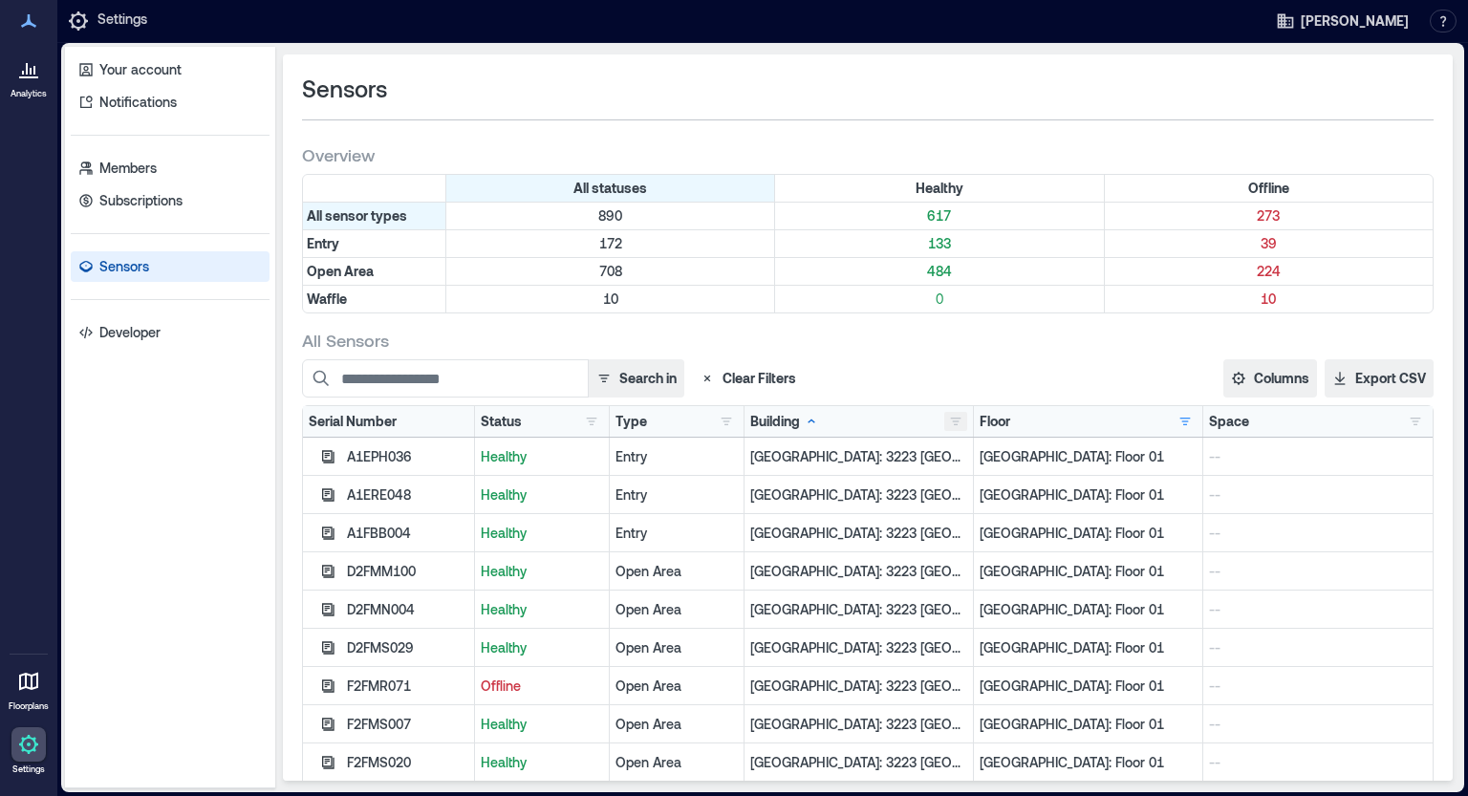
click at [944, 425] on button "button" at bounding box center [955, 421] width 23 height 19
click at [844, 425] on div "Building [GEOGRAPHIC_DATA]: 3223 [GEOGRAPHIC_DATA] - 160205 14" at bounding box center [858, 421] width 217 height 19
click at [945, 424] on button "button" at bounding box center [955, 421] width 23 height 19
click at [715, 424] on button "button" at bounding box center [726, 421] width 23 height 19
click at [823, 420] on div "Building [GEOGRAPHIC_DATA]: 3223 [GEOGRAPHIC_DATA] - 160205 14" at bounding box center [858, 421] width 217 height 19
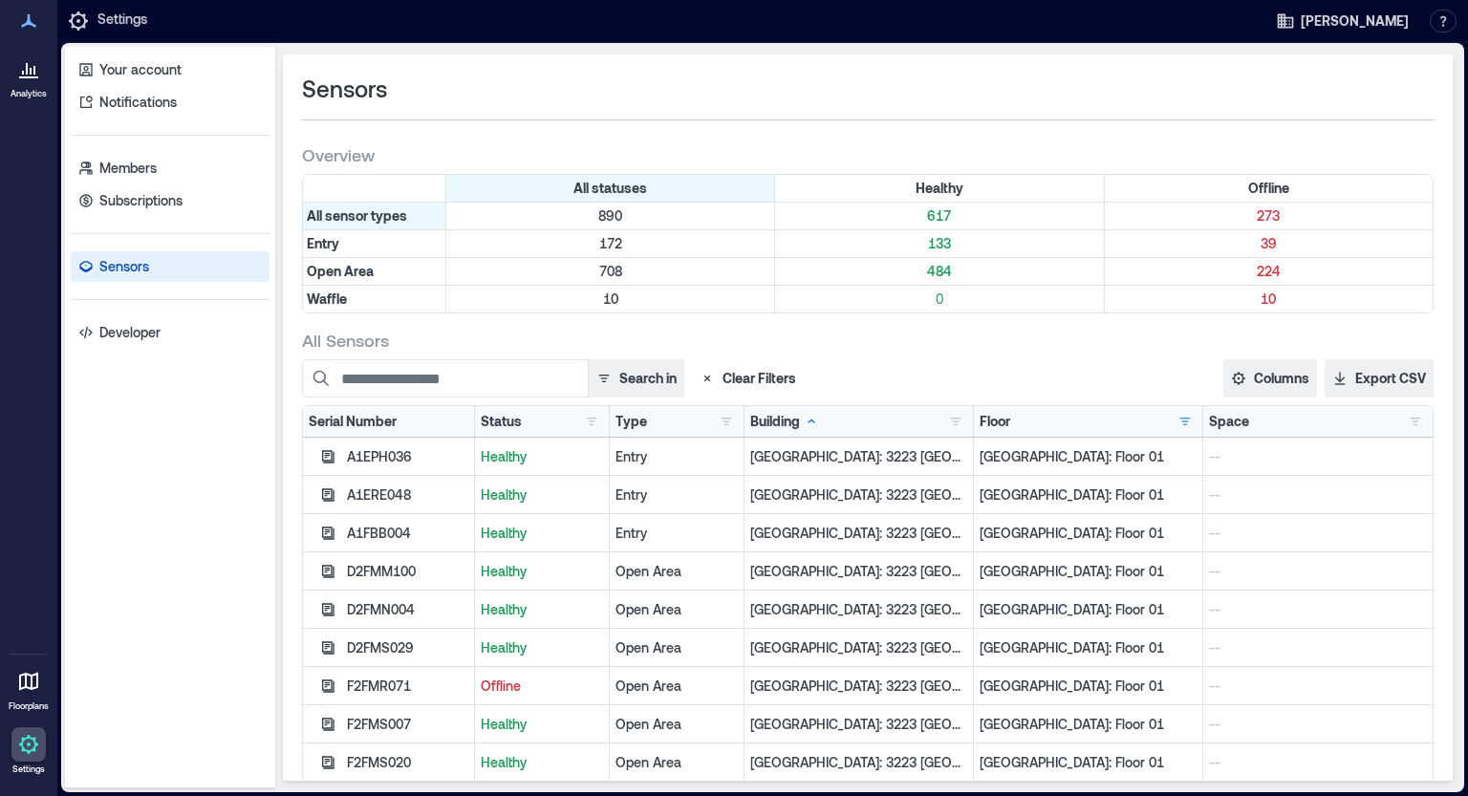
click at [126, 251] on link "Sensors" at bounding box center [170, 266] width 199 height 31
click at [523, 378] on input at bounding box center [445, 378] width 287 height 38
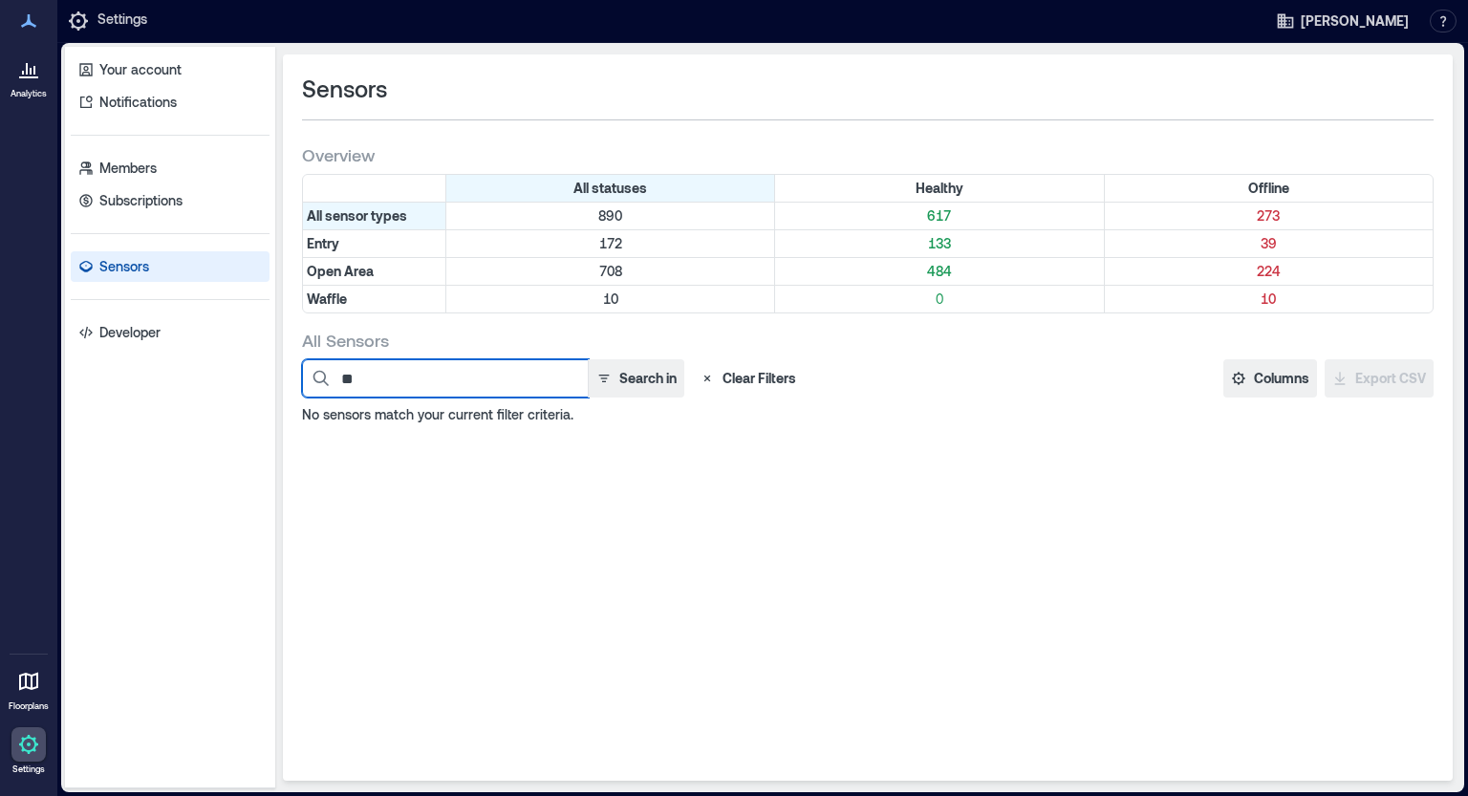
type input "*"
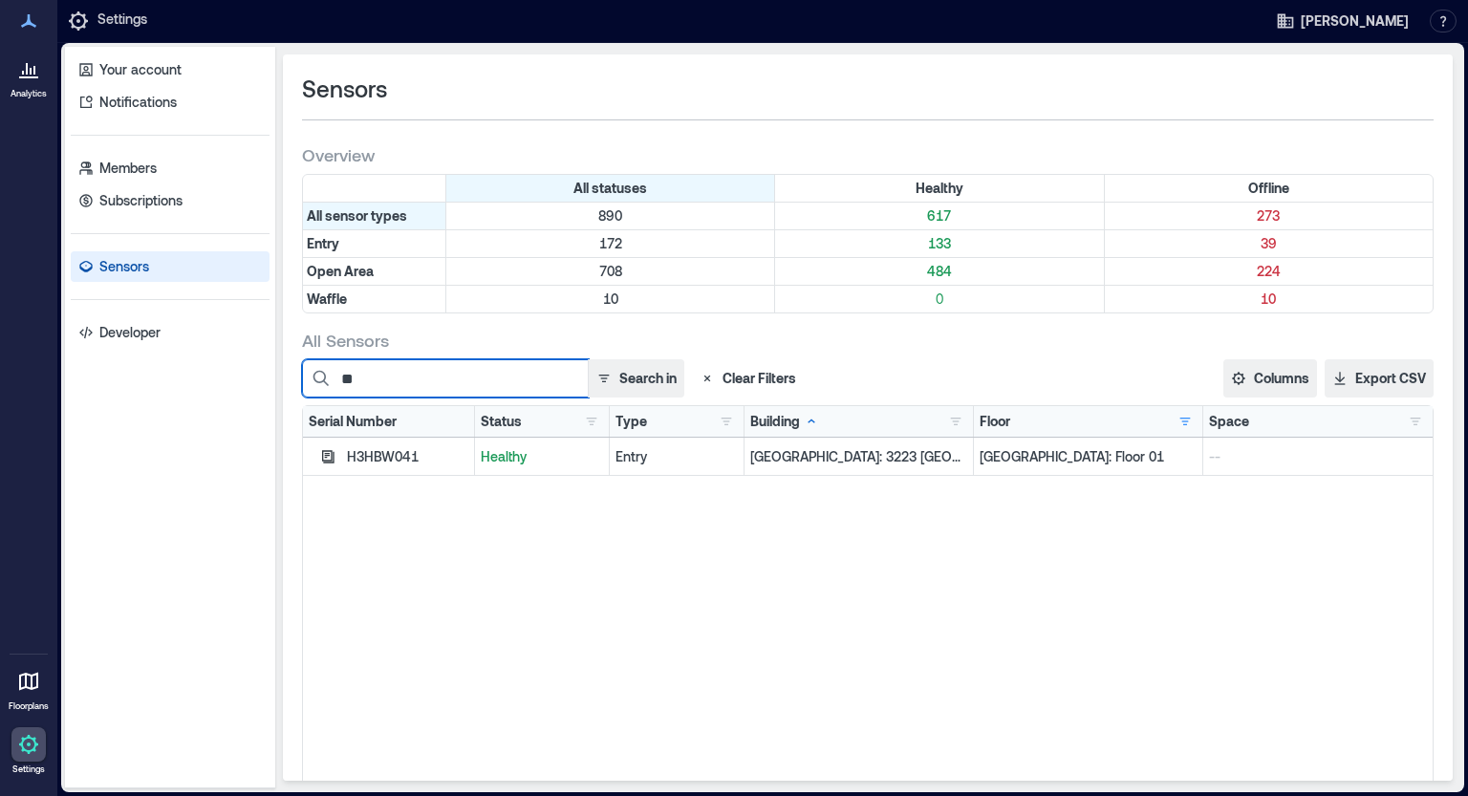
drag, startPoint x: 376, startPoint y: 382, endPoint x: 273, endPoint y: 374, distance: 102.6
click at [273, 374] on div "Your account Notifications Members Subscriptions Sensors Developer Sensors Over…" at bounding box center [762, 418] width 1395 height 742
paste input "******"
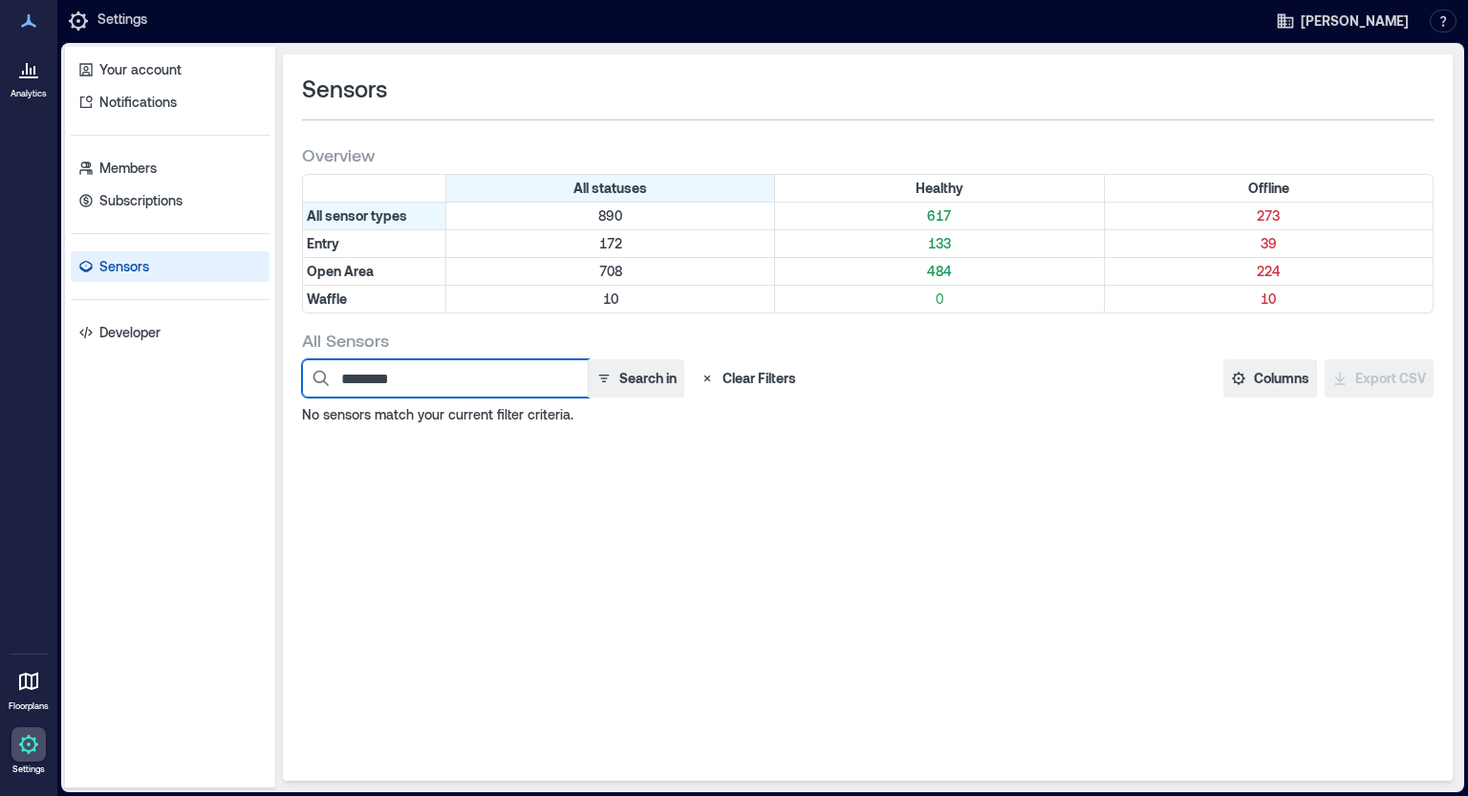
type input "********"
click at [761, 383] on button "Clear Filters" at bounding box center [748, 378] width 112 height 38
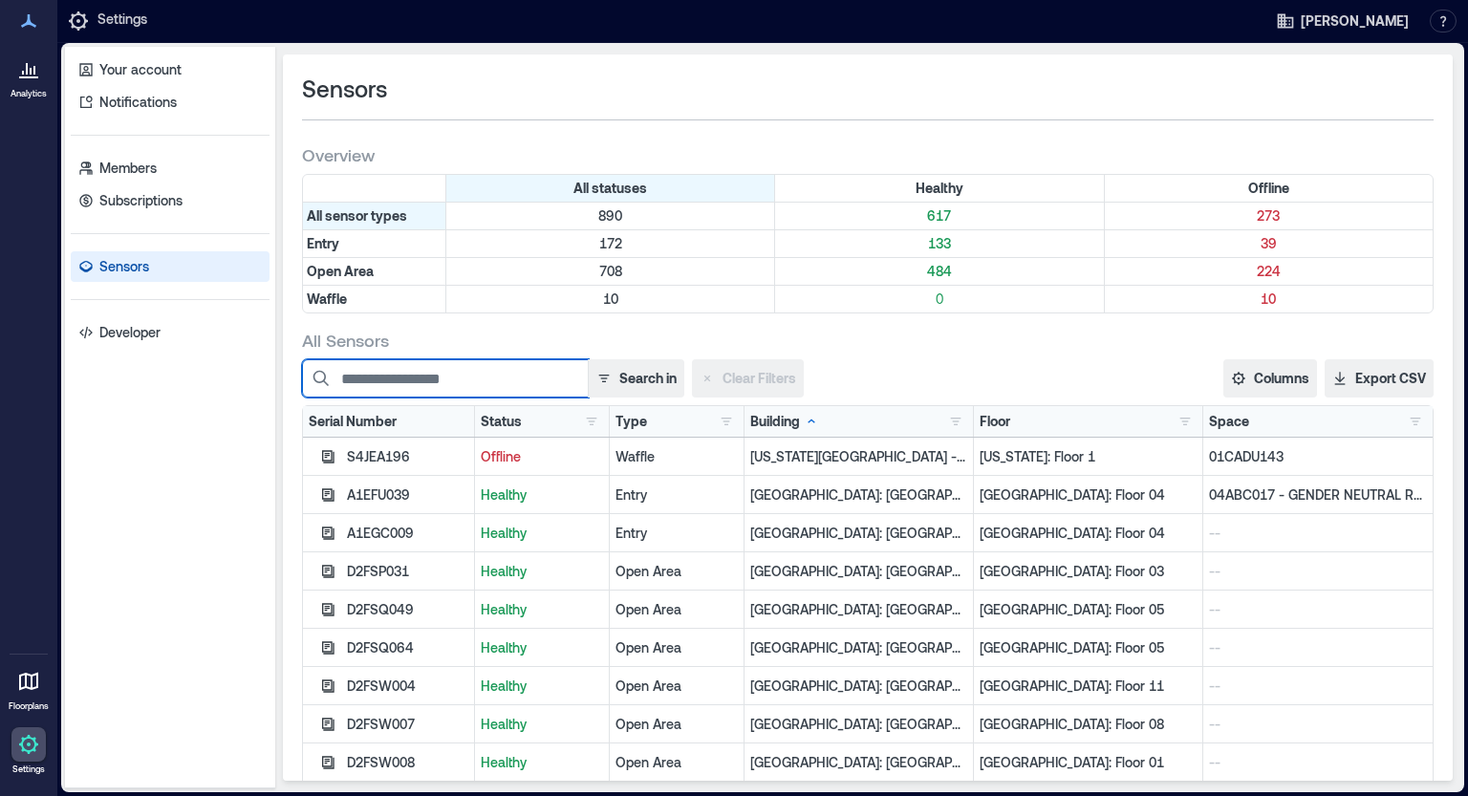
click at [423, 381] on input at bounding box center [445, 378] width 287 height 38
paste input "********"
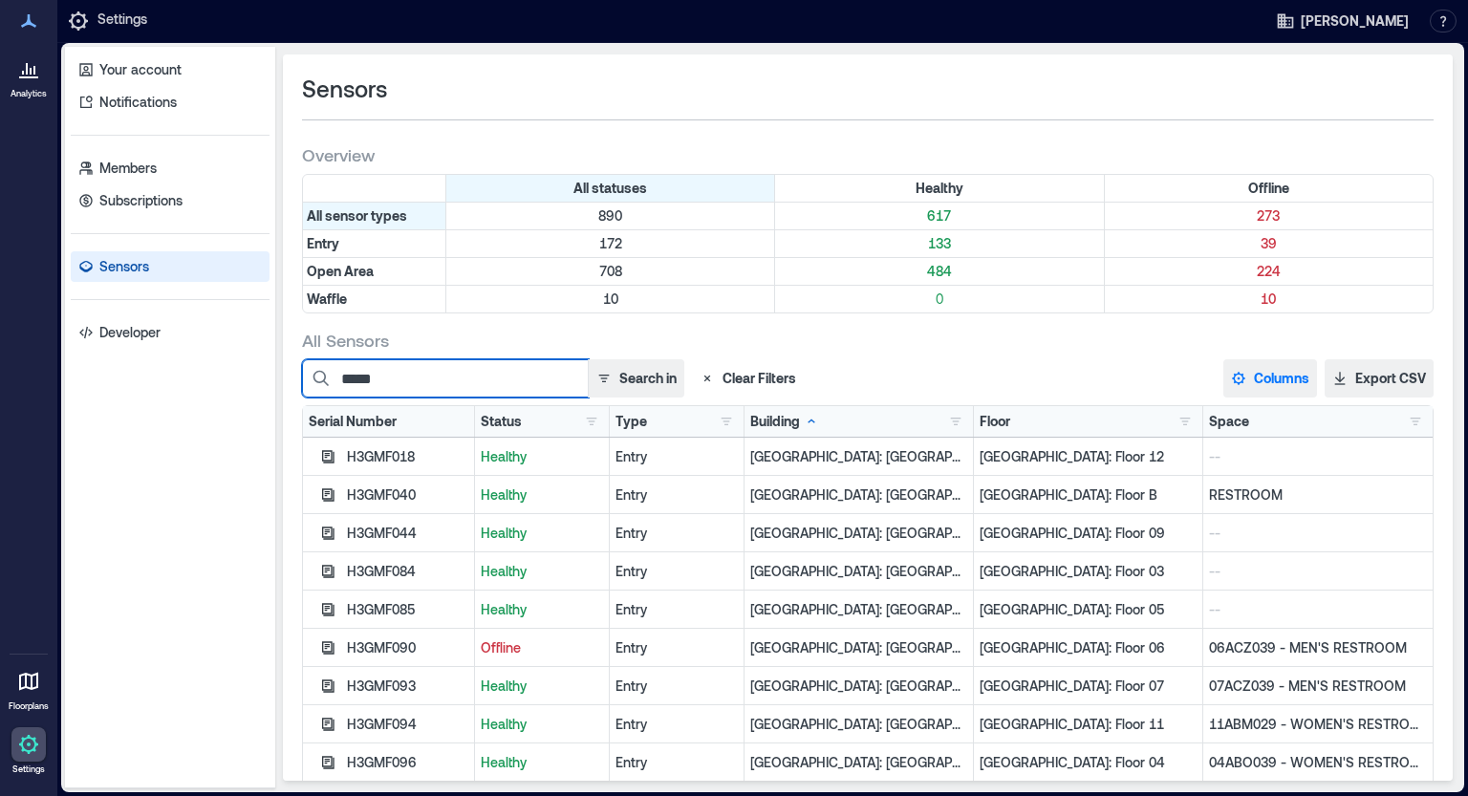
type input "*****"
click at [1260, 377] on button "Columns" at bounding box center [1270, 378] width 94 height 38
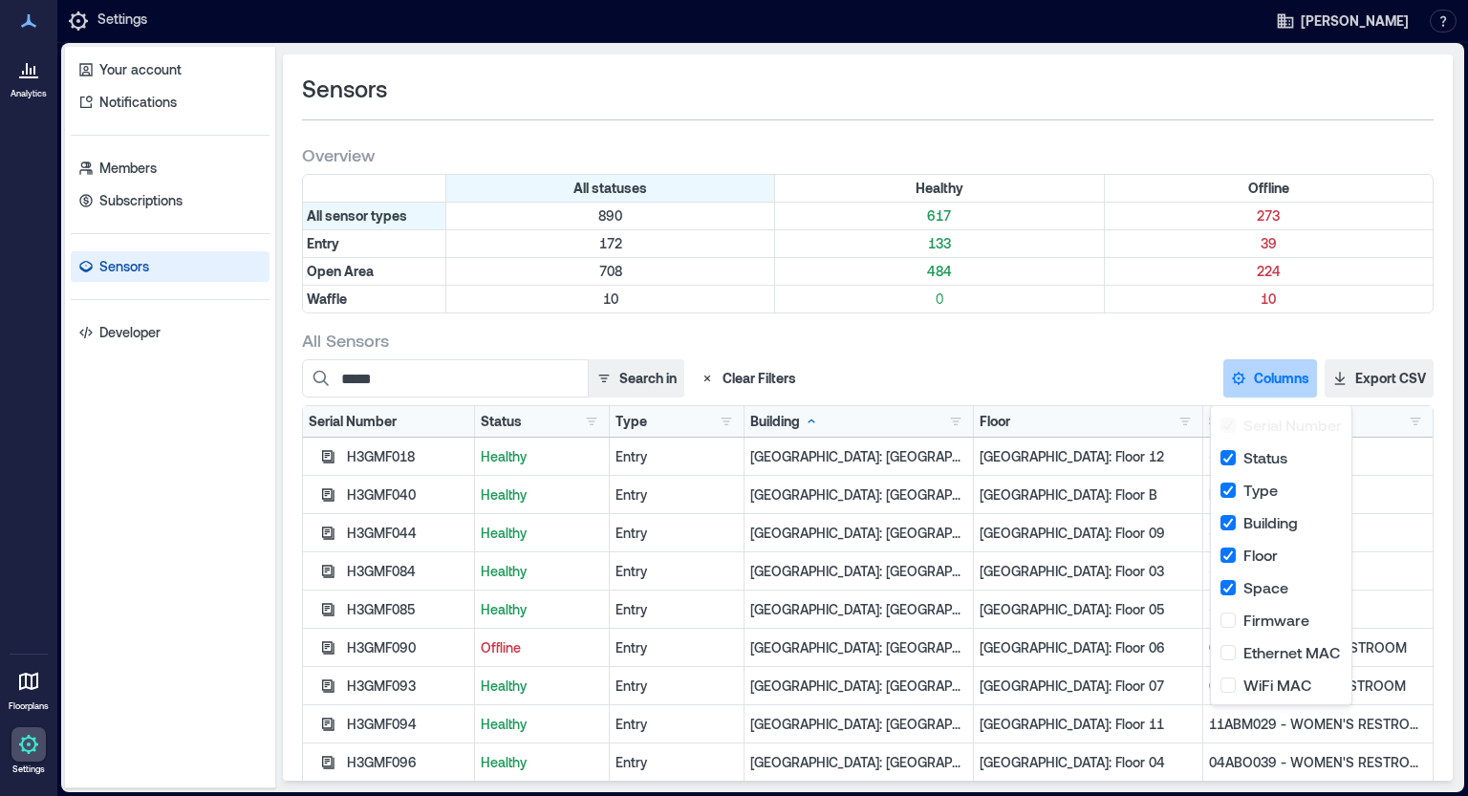
click at [402, 455] on div "H3GMF018" at bounding box center [407, 456] width 121 height 19
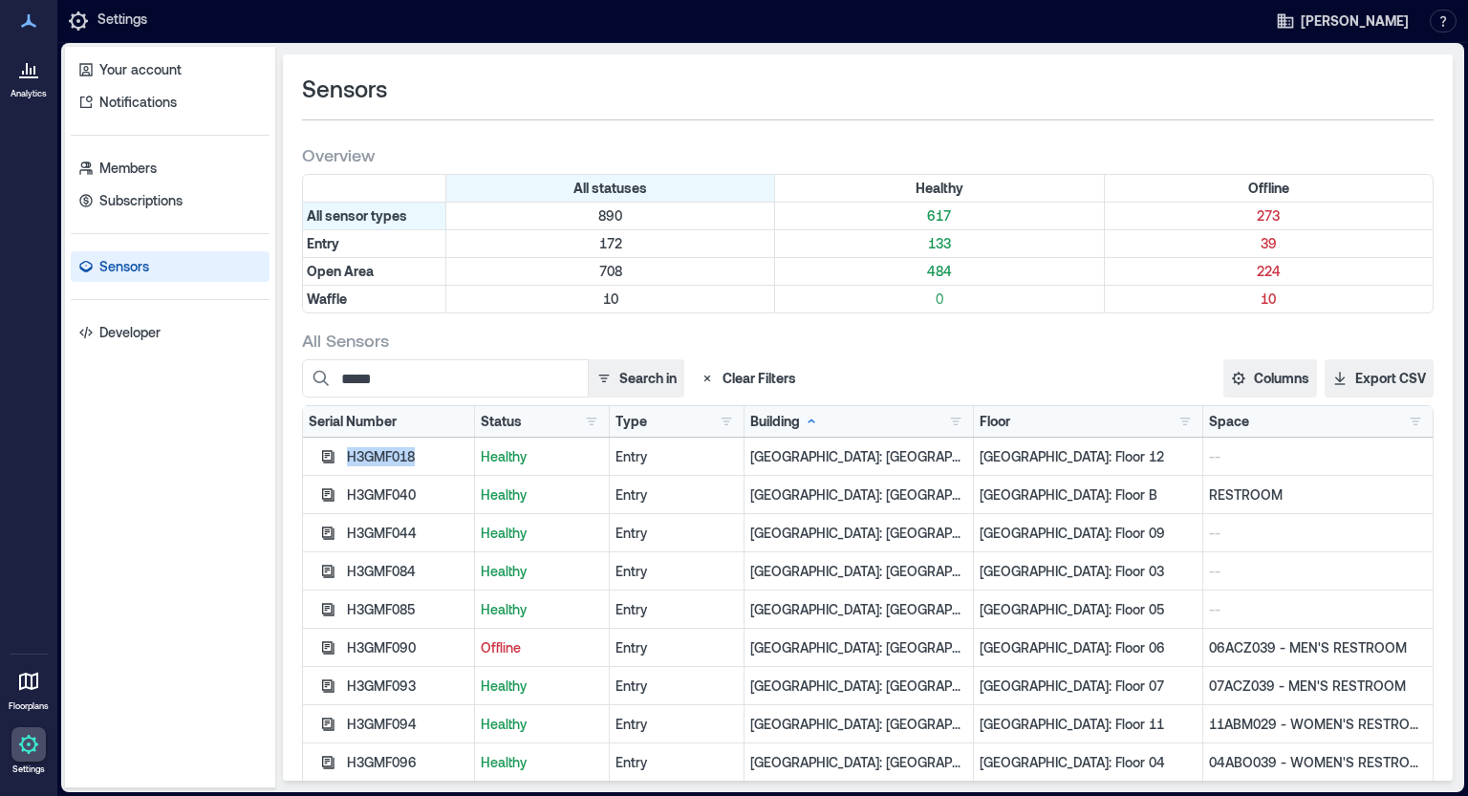
copy div "H3GMF018"
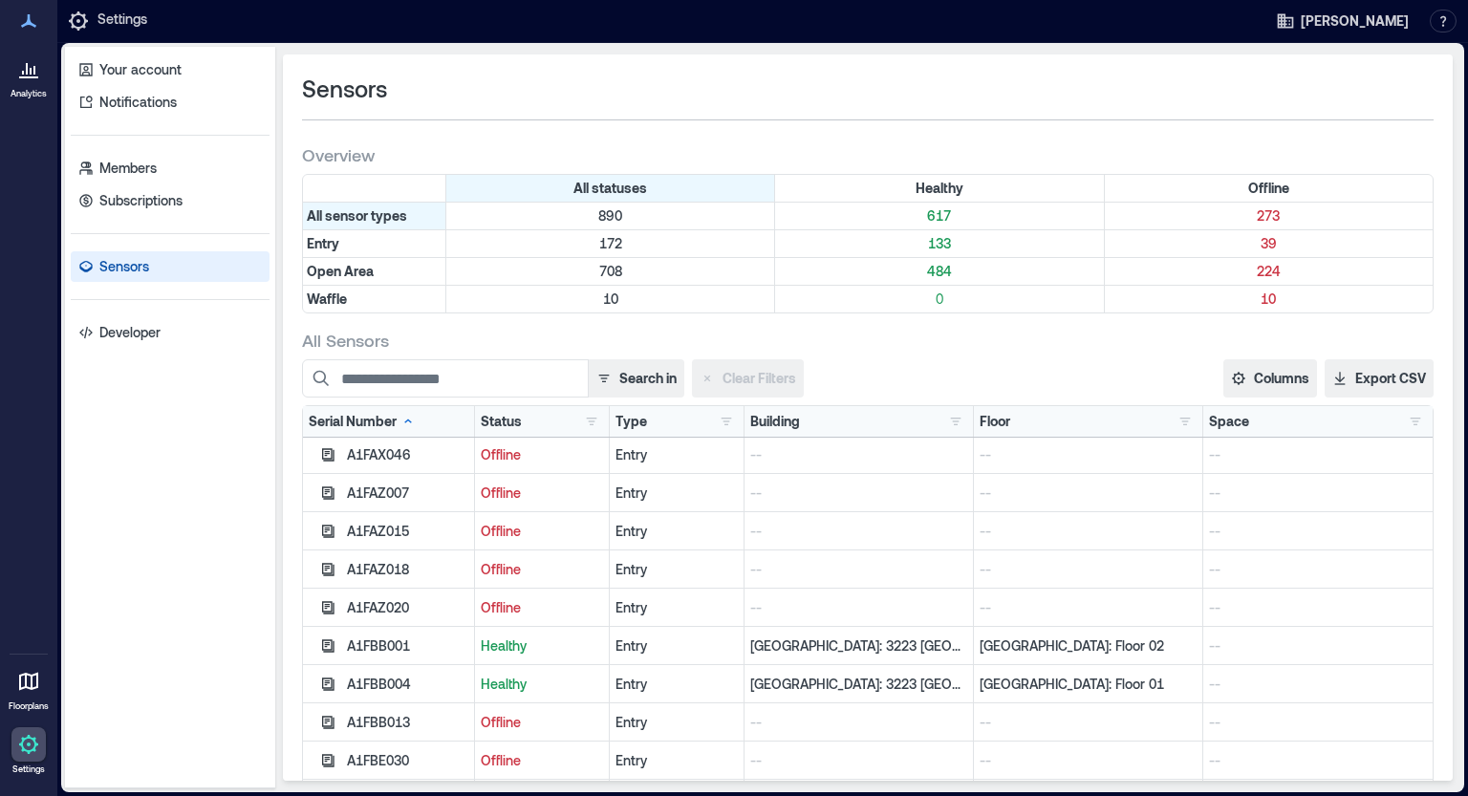
scroll to position [1188, 0]
